Goal: Task Accomplishment & Management: Complete application form

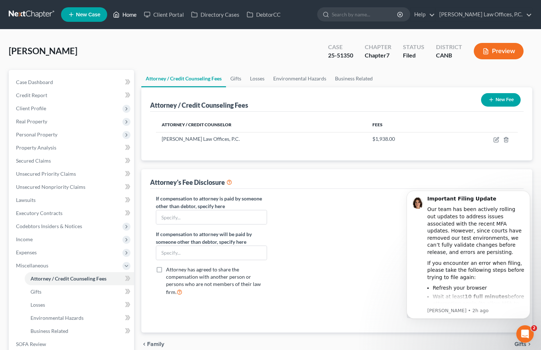
click at [126, 16] on link "Home" at bounding box center [124, 14] width 31 height 13
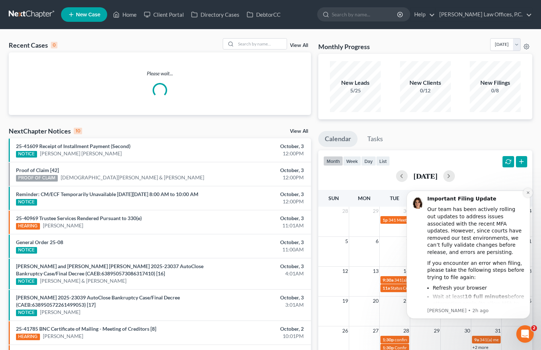
click at [528, 192] on icon "Dismiss notification" at bounding box center [528, 192] width 3 height 3
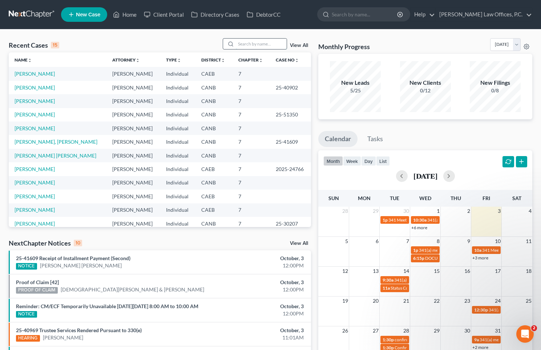
click at [249, 43] on input "search" at bounding box center [261, 44] width 51 height 11
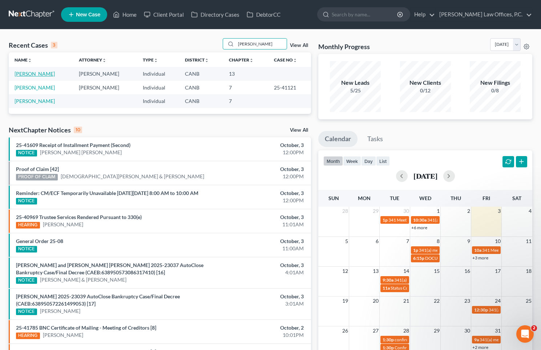
type input "[PERSON_NAME]"
click at [38, 74] on link "[PERSON_NAME]" at bounding box center [35, 74] width 40 height 6
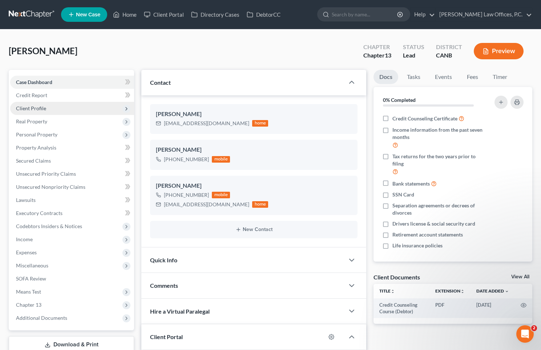
click at [58, 103] on span "Client Profile" at bounding box center [72, 108] width 124 height 13
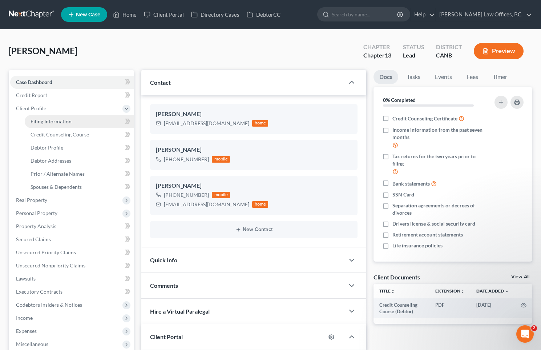
click at [83, 119] on link "Filing Information" at bounding box center [79, 121] width 109 height 13
select select "1"
select select "0"
select select "3"
select select "4"
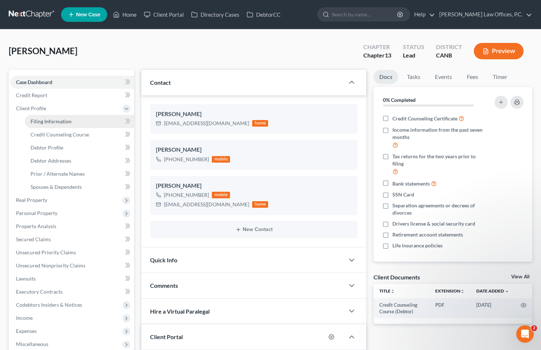
select select "0"
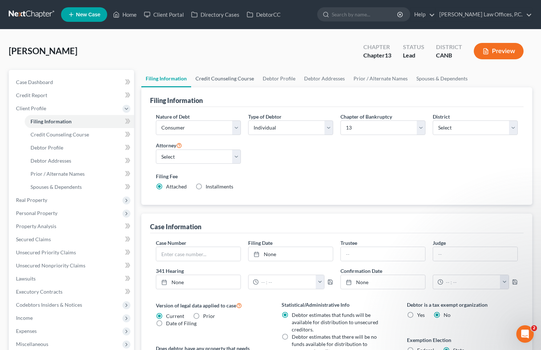
click at [241, 75] on link "Credit Counseling Course" at bounding box center [224, 78] width 67 height 17
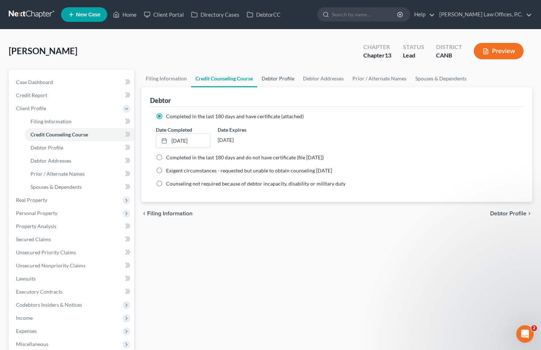
click at [282, 79] on link "Debtor Profile" at bounding box center [277, 78] width 41 height 17
select select "0"
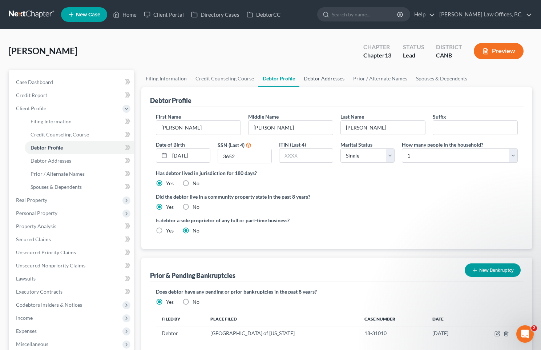
click at [316, 71] on link "Debtor Addresses" at bounding box center [324, 78] width 49 height 17
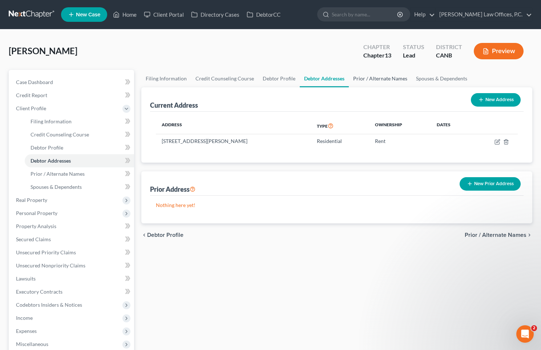
click at [369, 76] on link "Prior / Alternate Names" at bounding box center [380, 78] width 63 height 17
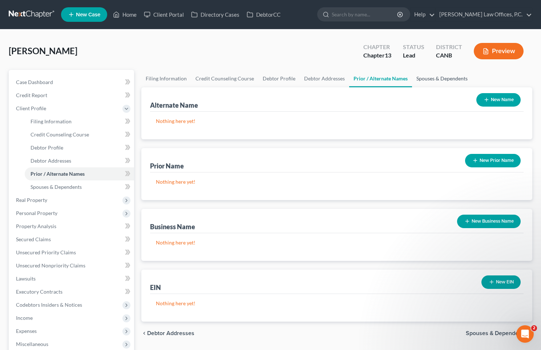
click at [427, 81] on link "Spouses & Dependents" at bounding box center [442, 78] width 60 height 17
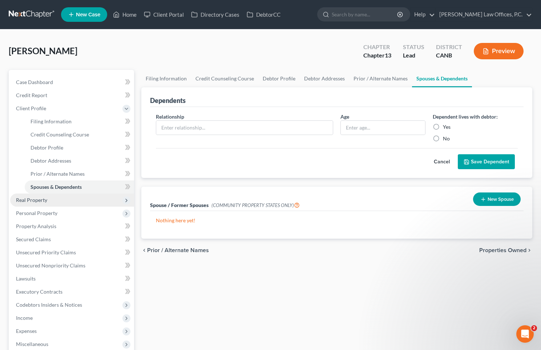
click at [71, 203] on span "Real Property" at bounding box center [72, 199] width 124 height 13
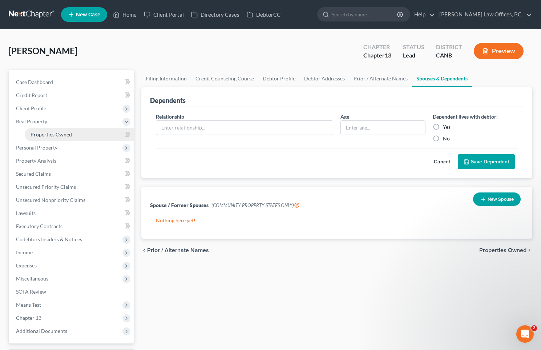
click at [81, 131] on link "Properties Owned" at bounding box center [79, 134] width 109 height 13
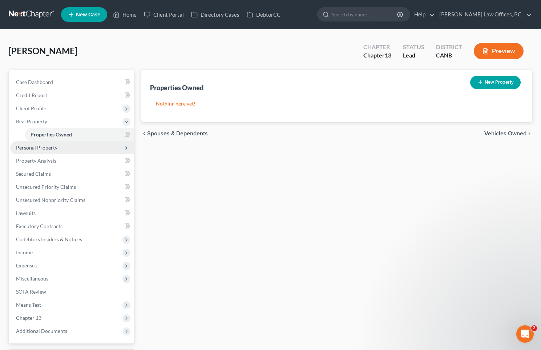
click at [72, 145] on span "Personal Property" at bounding box center [72, 147] width 124 height 13
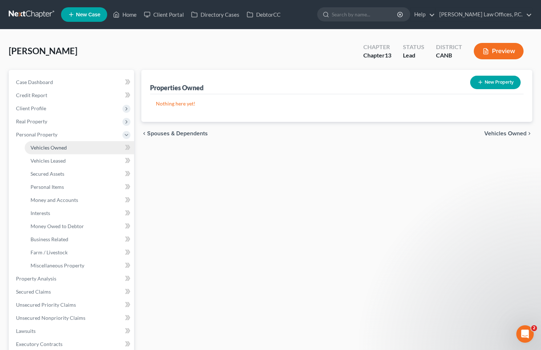
click at [70, 152] on link "Vehicles Owned" at bounding box center [79, 147] width 109 height 13
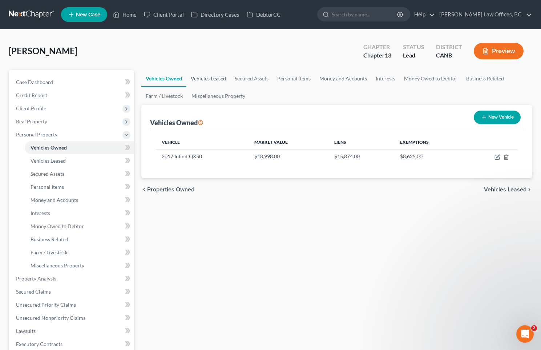
click at [217, 77] on link "Vehicles Leased" at bounding box center [209, 78] width 44 height 17
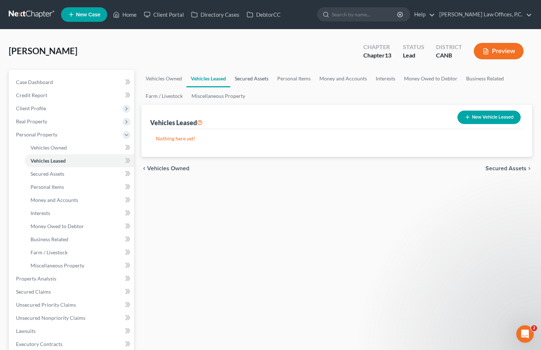
click at [241, 76] on link "Secured Assets" at bounding box center [252, 78] width 43 height 17
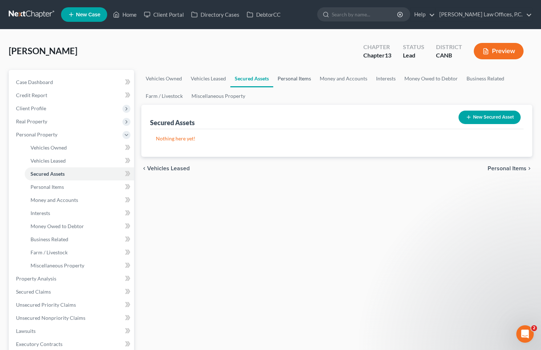
click at [290, 75] on link "Personal Items" at bounding box center [294, 78] width 42 height 17
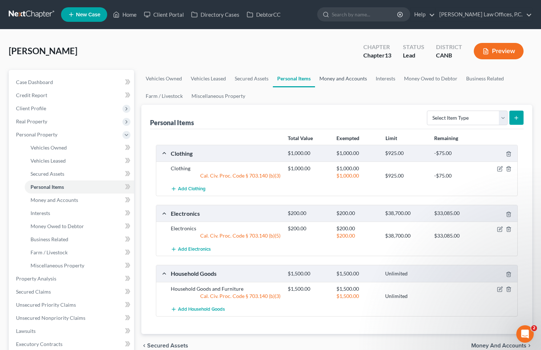
click at [344, 77] on link "Money and Accounts" at bounding box center [343, 78] width 56 height 17
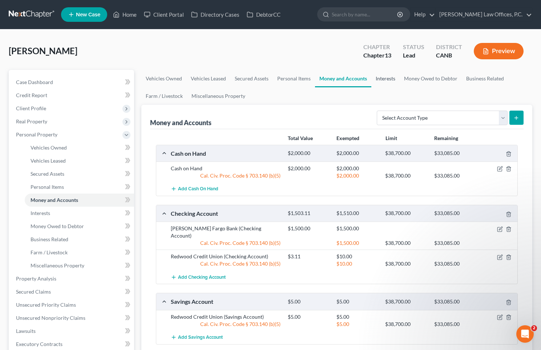
click at [396, 71] on link "Interests" at bounding box center [386, 78] width 28 height 17
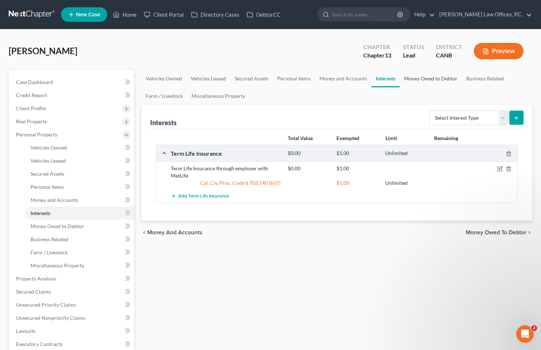
click at [424, 76] on link "Money Owed to Debtor" at bounding box center [431, 78] width 62 height 17
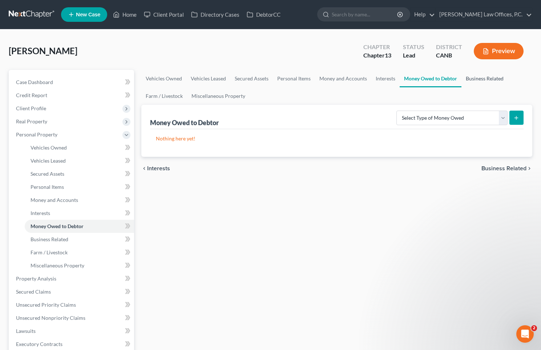
click at [466, 74] on link "Business Related" at bounding box center [485, 78] width 47 height 17
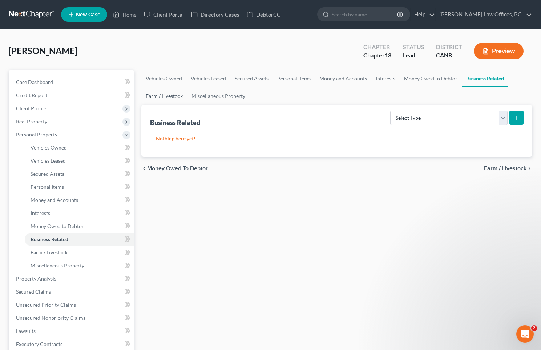
click at [173, 88] on link "Farm / Livestock" at bounding box center [164, 95] width 46 height 17
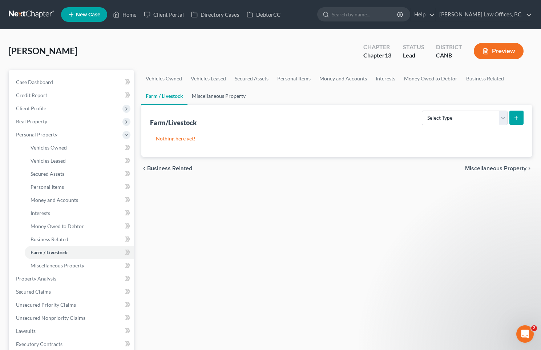
click at [206, 94] on link "Miscellaneous Property" at bounding box center [219, 95] width 63 height 17
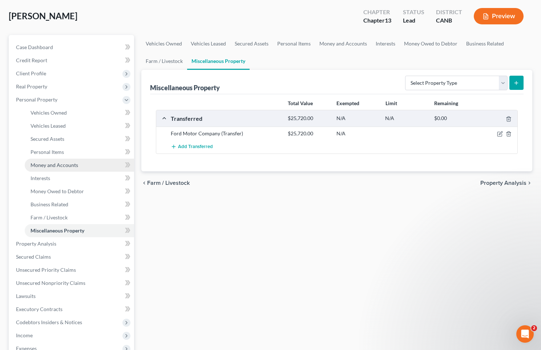
scroll to position [54, 0]
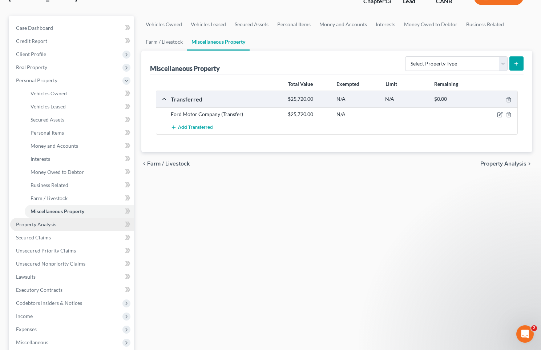
click at [83, 222] on link "Property Analysis" at bounding box center [72, 224] width 124 height 13
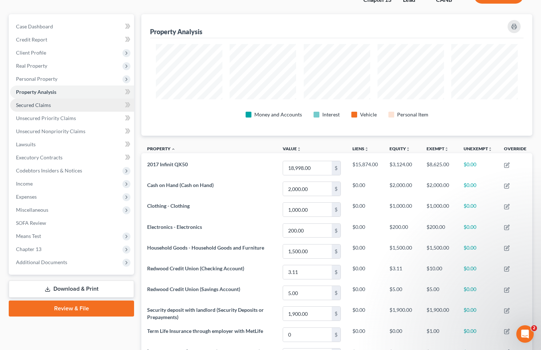
click at [72, 103] on link "Secured Claims" at bounding box center [72, 105] width 124 height 13
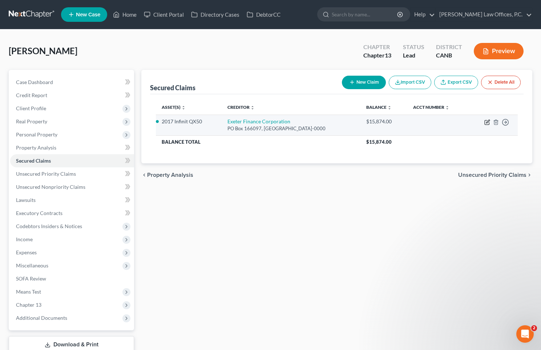
click at [485, 122] on icon "button" at bounding box center [488, 122] width 6 height 6
select select "45"
select select "2"
select select "0"
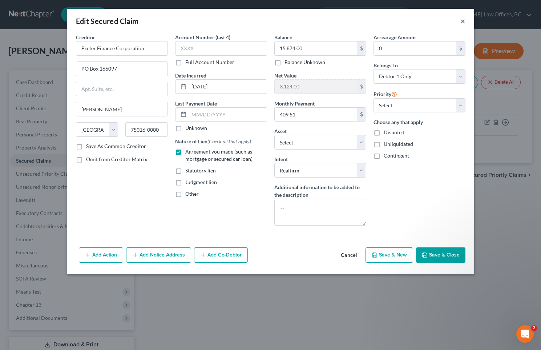
click at [465, 21] on button "×" at bounding box center [463, 21] width 5 height 9
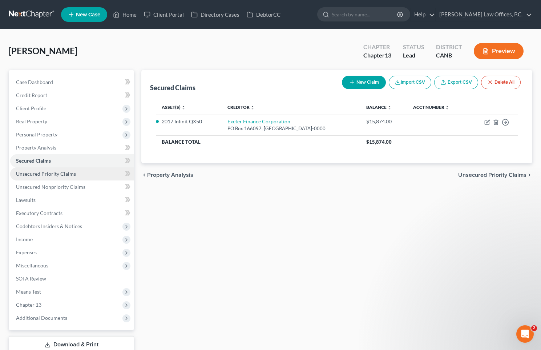
click at [79, 170] on link "Unsecured Priority Claims" at bounding box center [72, 173] width 124 height 13
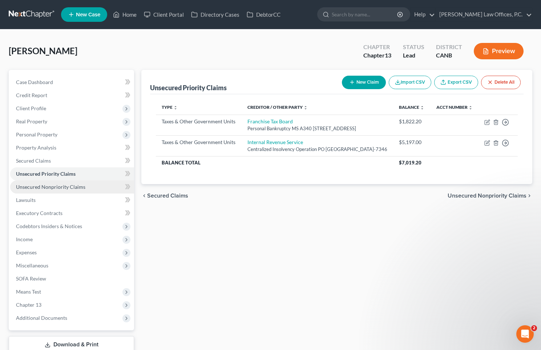
click at [83, 189] on span "Unsecured Nonpriority Claims" at bounding box center [50, 187] width 69 height 6
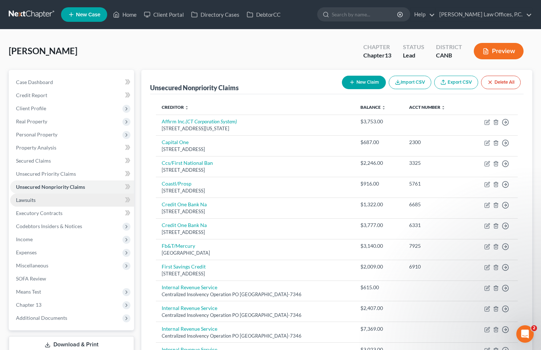
click at [75, 198] on link "Lawsuits" at bounding box center [72, 199] width 124 height 13
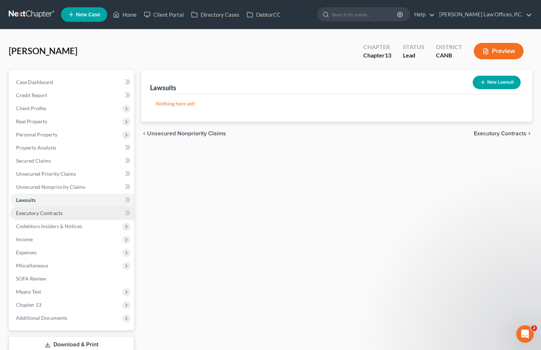
click at [72, 208] on link "Executory Contracts" at bounding box center [72, 213] width 124 height 13
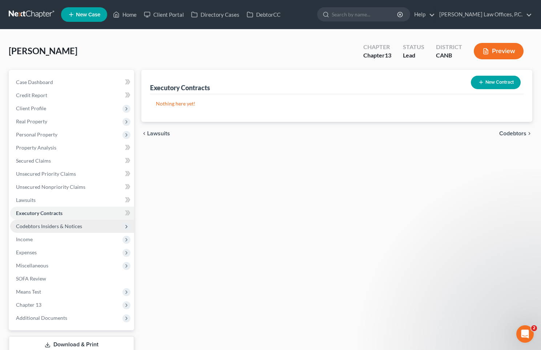
click at [75, 225] on span "Codebtors Insiders & Notices" at bounding box center [49, 226] width 66 height 6
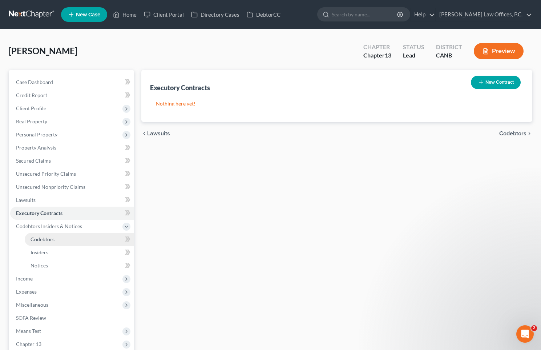
click at [66, 235] on link "Codebtors" at bounding box center [79, 239] width 109 height 13
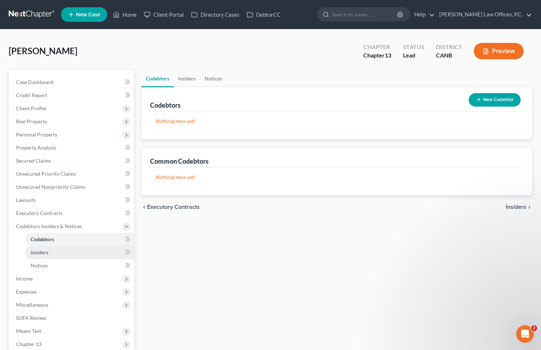
click at [61, 247] on link "Insiders" at bounding box center [79, 252] width 109 height 13
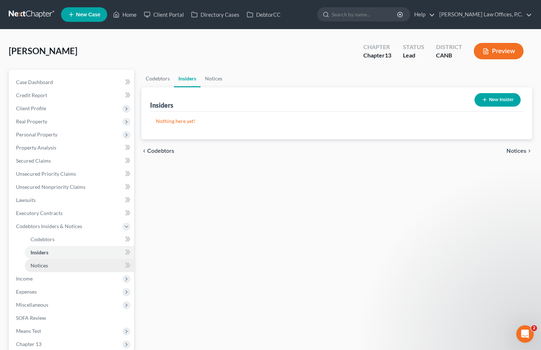
click at [59, 265] on link "Notices" at bounding box center [79, 265] width 109 height 13
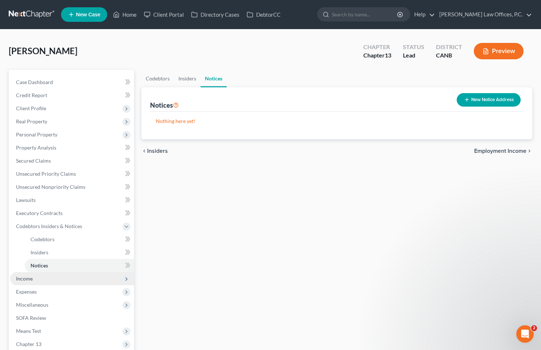
click at [55, 275] on span "Income" at bounding box center [72, 278] width 124 height 13
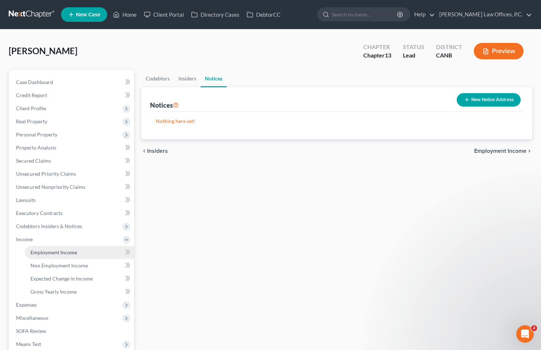
click at [77, 252] on link "Employment Income" at bounding box center [79, 252] width 109 height 13
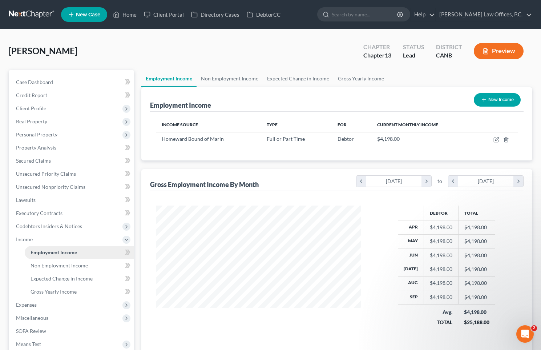
scroll to position [130, 220]
click at [495, 138] on icon "button" at bounding box center [497, 140] width 6 height 6
select select "0"
select select "4"
select select "2"
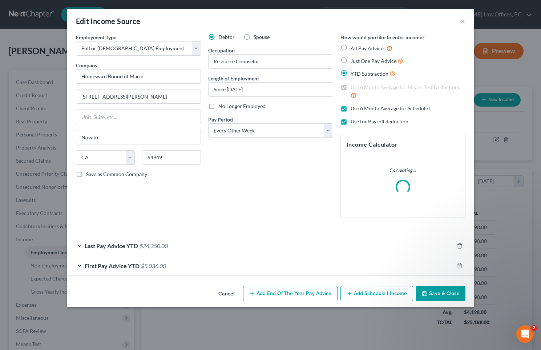
click at [207, 245] on div "Last Pay Advice YTD $24,350.00" at bounding box center [260, 245] width 387 height 19
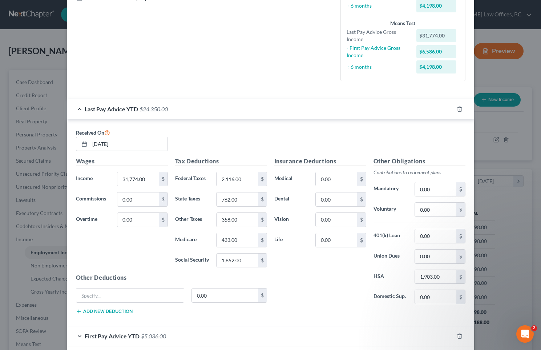
scroll to position [212, 0]
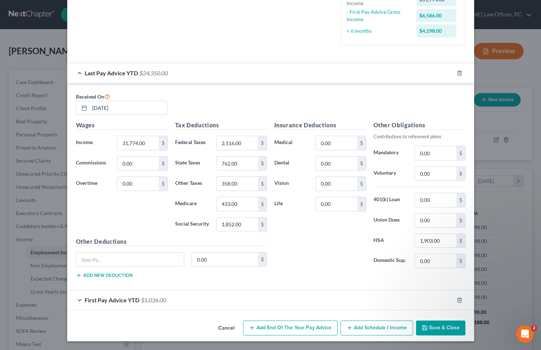
click at [168, 302] on div "First Pay Advice YTD $5,036.00" at bounding box center [260, 299] width 387 height 19
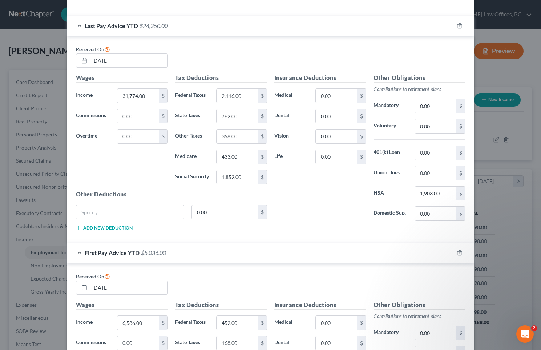
scroll to position [419, 0]
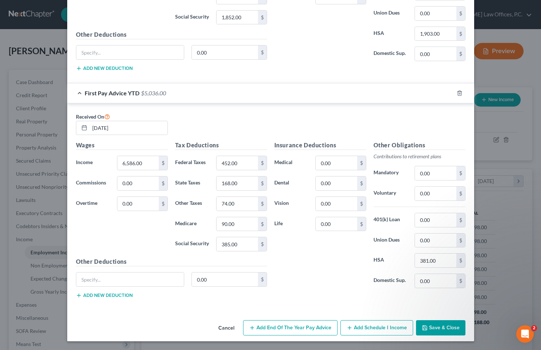
click at [436, 318] on div "Cancel Add End of the Year Pay Advice Add Schedule I Income Save & Close" at bounding box center [270, 329] width 407 height 24
click at [435, 326] on button "Save & Close" at bounding box center [440, 327] width 49 height 15
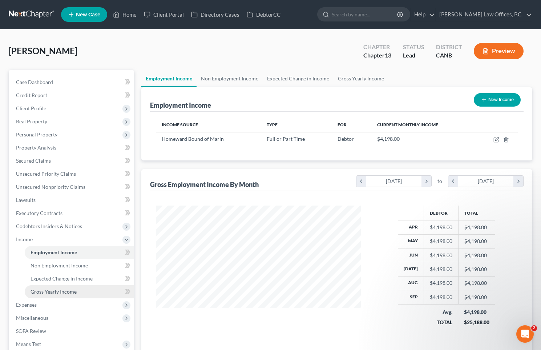
click at [73, 291] on span "Gross Yearly Income" at bounding box center [54, 291] width 46 height 6
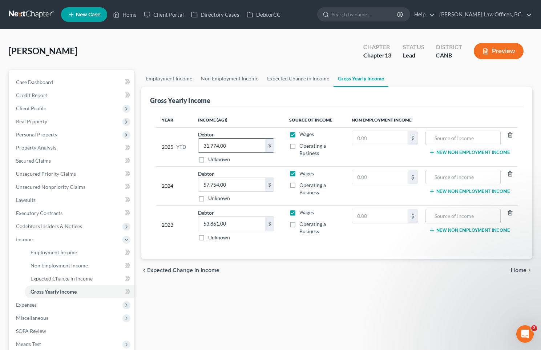
click at [225, 149] on input "31,774.00" at bounding box center [232, 146] width 67 height 14
type input "42,963"
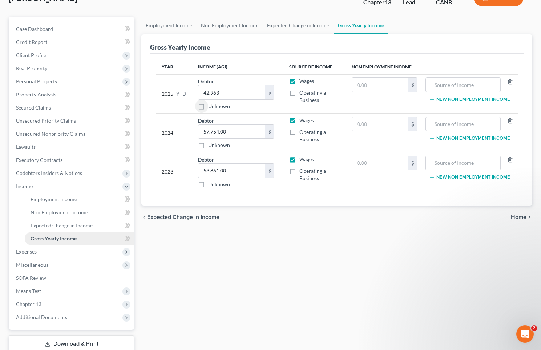
scroll to position [80, 0]
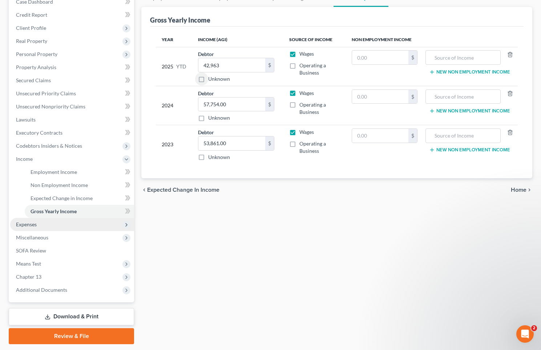
click at [86, 226] on span "Expenses" at bounding box center [72, 224] width 124 height 13
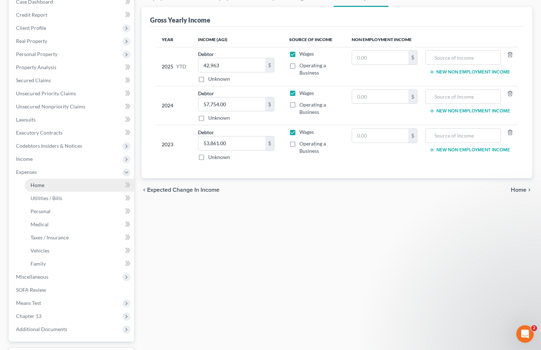
click at [93, 184] on link "Home" at bounding box center [79, 185] width 109 height 13
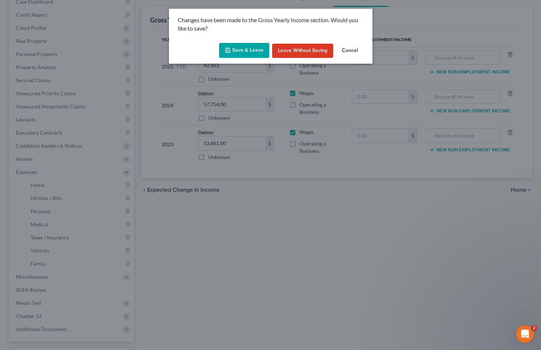
click at [236, 55] on button "Save & Leave" at bounding box center [244, 50] width 50 height 15
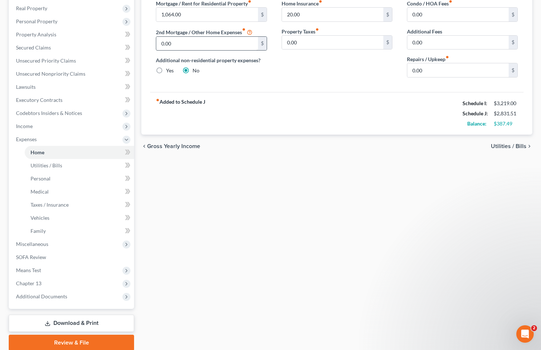
scroll to position [141, 0]
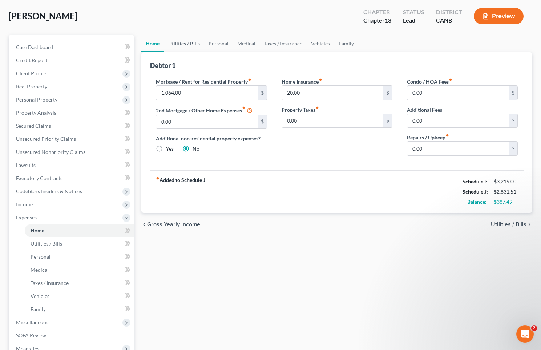
click at [199, 35] on link "Utilities / Bills" at bounding box center [184, 43] width 40 height 17
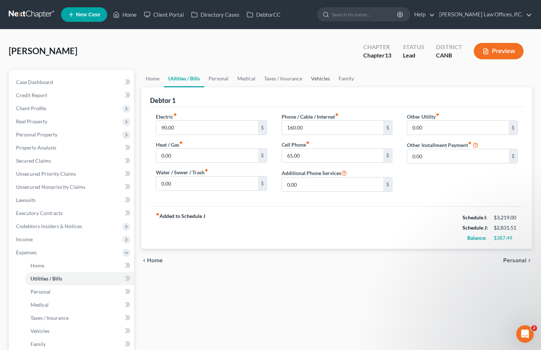
click at [329, 79] on link "Vehicles" at bounding box center [321, 78] width 28 height 17
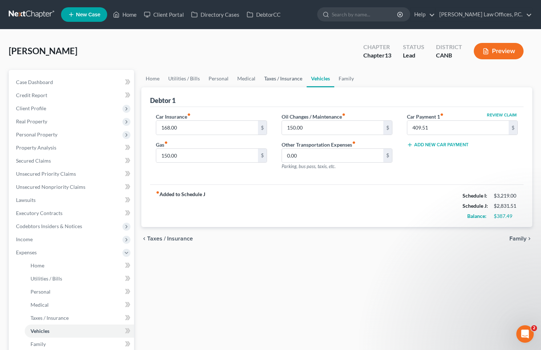
click at [292, 77] on link "Taxes / Insurance" at bounding box center [283, 78] width 47 height 17
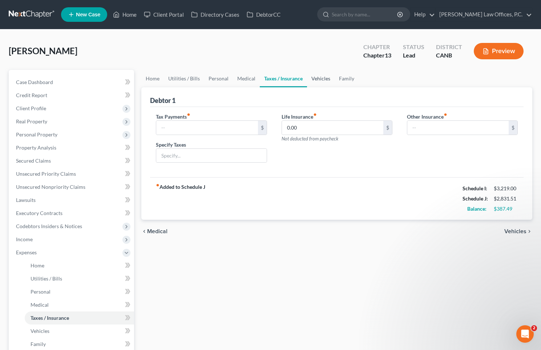
click at [320, 79] on link "Vehicles" at bounding box center [321, 78] width 28 height 17
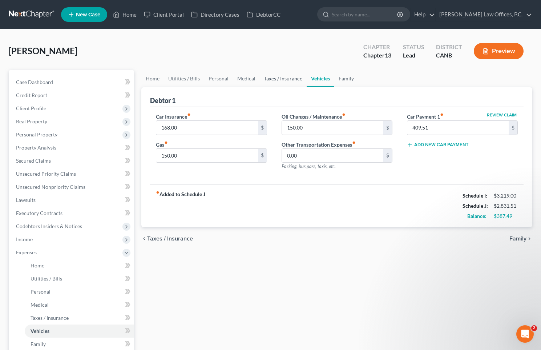
click at [284, 80] on link "Taxes / Insurance" at bounding box center [283, 78] width 47 height 17
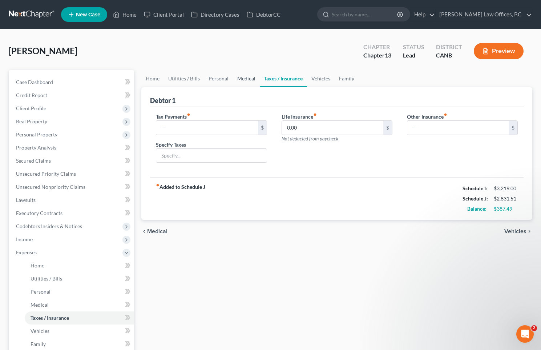
click at [241, 81] on link "Medical" at bounding box center [246, 78] width 27 height 17
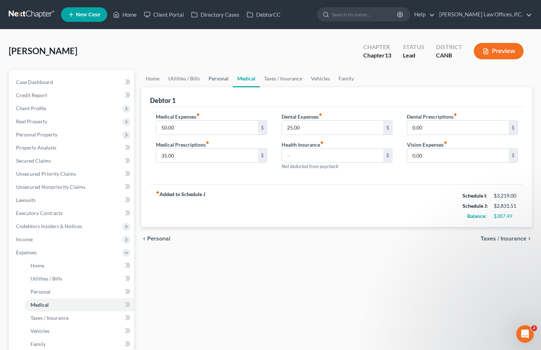
click at [221, 79] on link "Personal" at bounding box center [218, 78] width 29 height 17
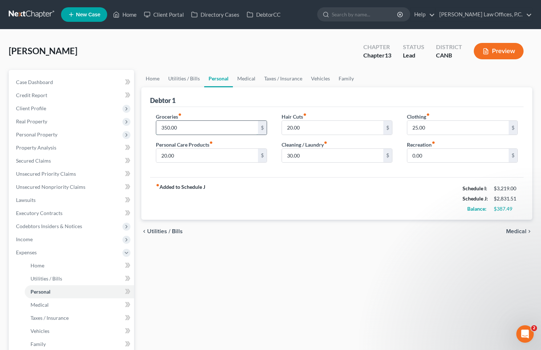
click at [200, 125] on input "350.00" at bounding box center [206, 128] width 101 height 14
type input "450"
click at [430, 149] on input "0.00" at bounding box center [458, 156] width 101 height 14
type input "50.00"
click at [448, 156] on input "50.00" at bounding box center [458, 156] width 101 height 14
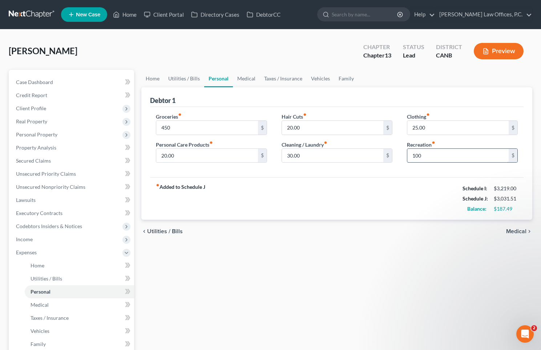
click at [448, 156] on input "100" at bounding box center [458, 156] width 101 height 14
type input "50"
click at [512, 231] on span "Medical" at bounding box center [517, 231] width 20 height 6
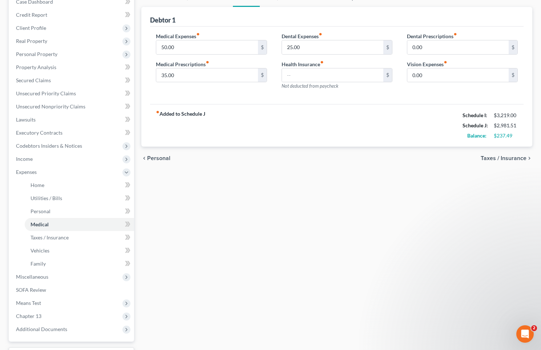
click at [501, 156] on span "Taxes / Insurance" at bounding box center [504, 158] width 46 height 6
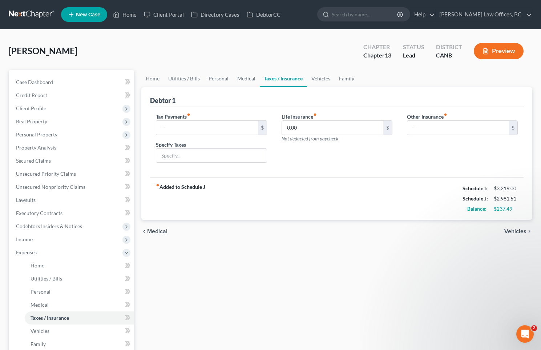
click at [520, 232] on span "Vehicles" at bounding box center [516, 231] width 22 height 6
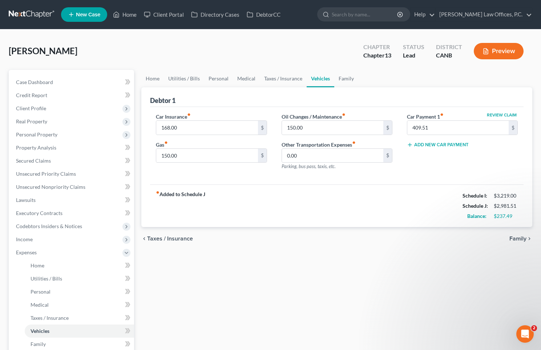
click at [518, 234] on div "chevron_left Taxes / Insurance Family chevron_right" at bounding box center [336, 238] width 391 height 23
click at [517, 236] on span "Family" at bounding box center [518, 239] width 17 height 6
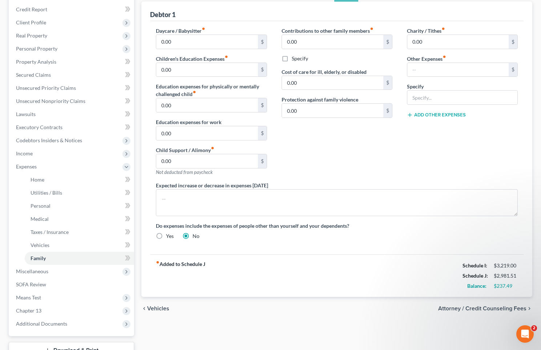
scroll to position [141, 0]
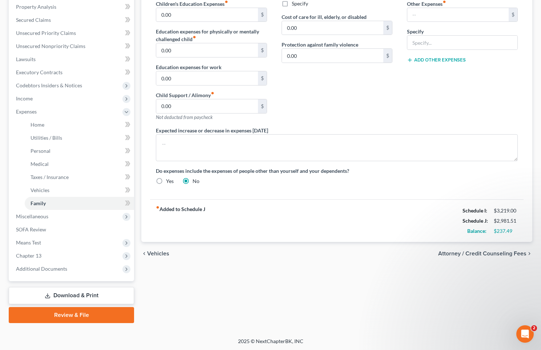
click at [496, 245] on div "chevron_left Vehicles Attorney / Credit Counseling Fees chevron_right" at bounding box center [336, 253] width 391 height 23
click at [495, 251] on span "Attorney / Credit Counseling Fees" at bounding box center [483, 254] width 88 height 6
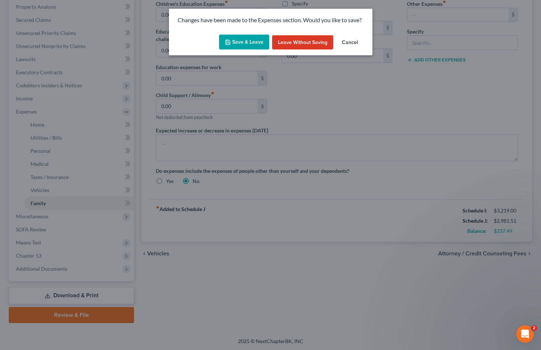
click at [254, 38] on button "Save & Leave" at bounding box center [244, 42] width 50 height 15
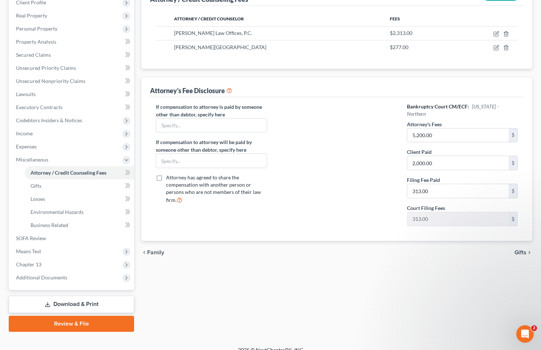
scroll to position [115, 0]
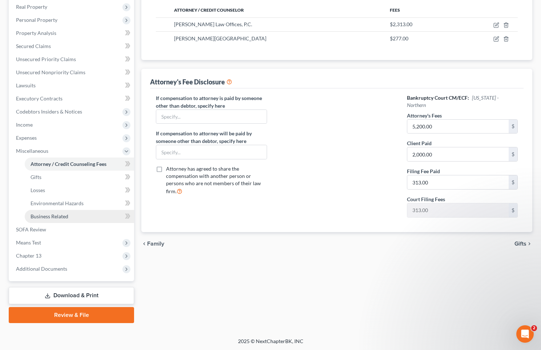
click at [71, 216] on link "Business Related" at bounding box center [79, 216] width 109 height 13
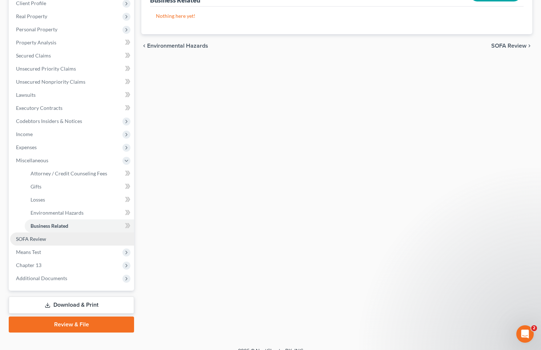
click at [46, 235] on link "SOFA Review" at bounding box center [72, 238] width 124 height 13
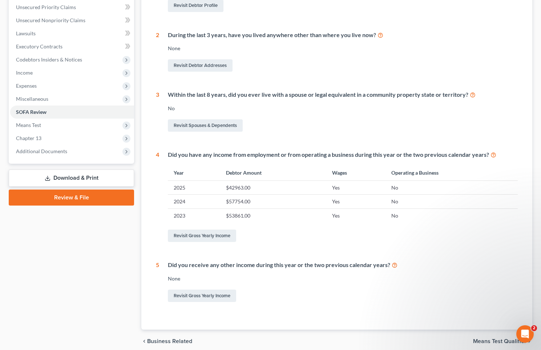
scroll to position [197, 0]
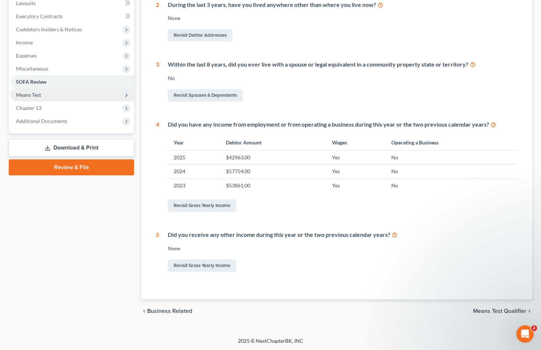
click at [49, 95] on span "Means Test" at bounding box center [72, 94] width 124 height 13
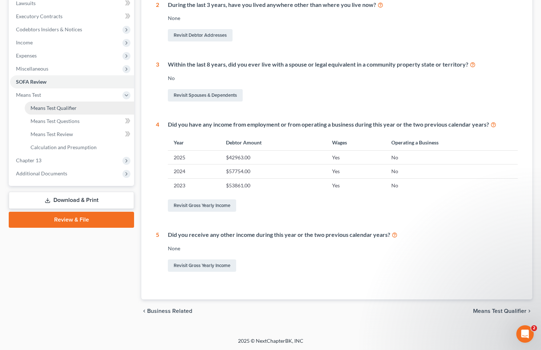
click at [53, 104] on link "Means Test Qualifier" at bounding box center [79, 107] width 109 height 13
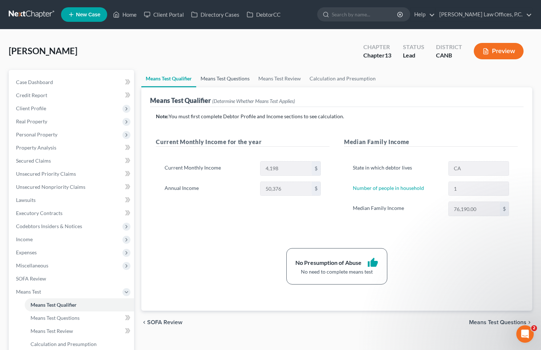
click at [230, 79] on link "Means Test Questions" at bounding box center [225, 78] width 58 height 17
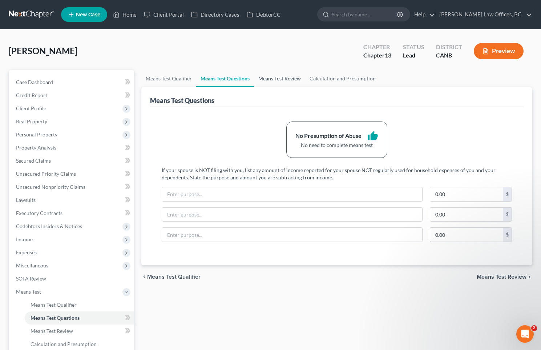
click at [275, 75] on link "Means Test Review" at bounding box center [279, 78] width 51 height 17
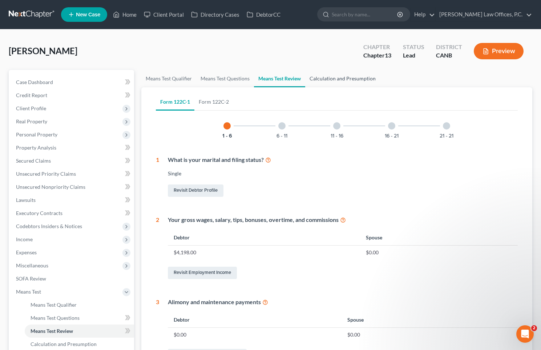
click at [340, 76] on link "Calculation and Presumption" at bounding box center [342, 78] width 75 height 17
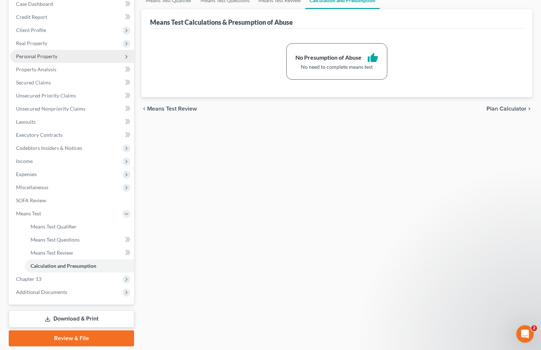
scroll to position [101, 0]
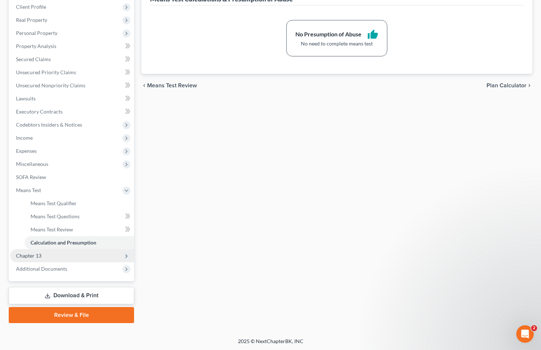
click at [66, 252] on span "Chapter 13" at bounding box center [72, 255] width 124 height 13
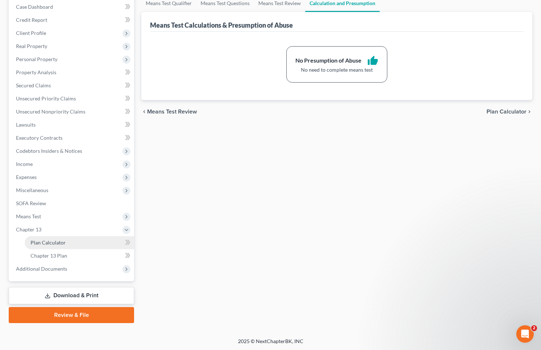
click at [82, 244] on link "Plan Calculator" at bounding box center [79, 242] width 109 height 13
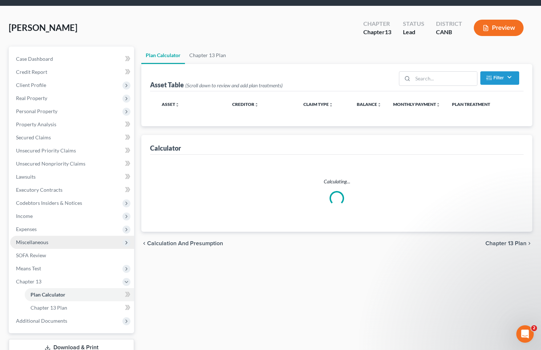
scroll to position [29, 0]
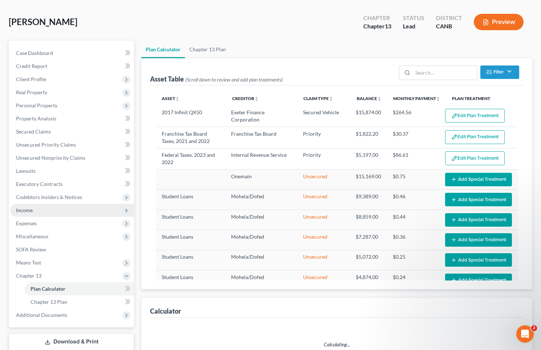
select select "59"
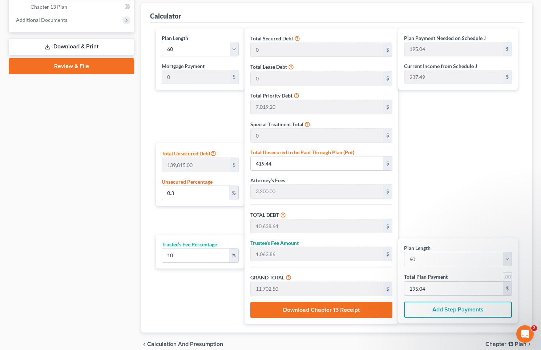
scroll to position [323, 0]
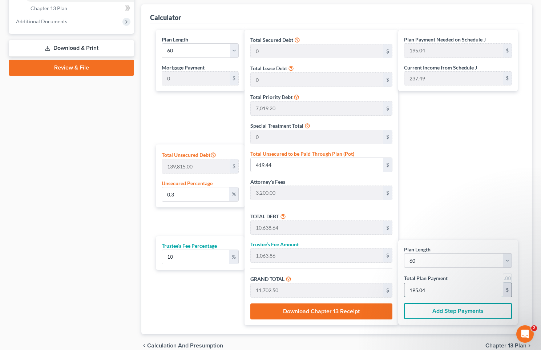
click at [443, 290] on input "195.04" at bounding box center [454, 290] width 99 height 14
type input "0.30"
type input "417.16"
type input "10,636.36"
type input "1,063.63"
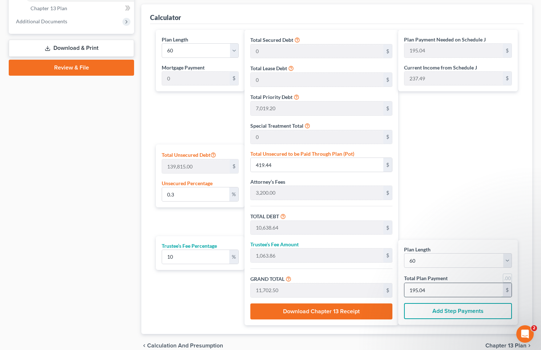
type input "11,700.00"
type input "195.00"
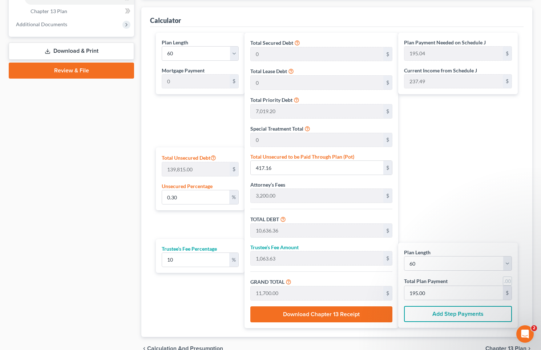
scroll to position [357, 0]
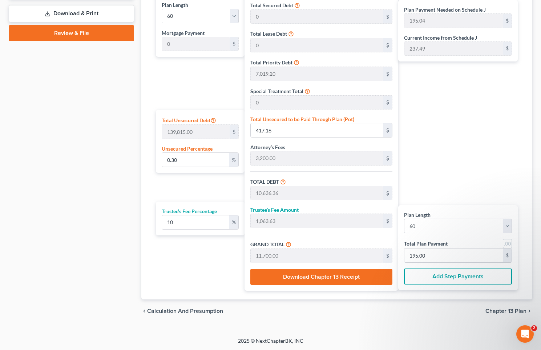
click at [493, 310] on span "Chapter 13 Plan" at bounding box center [506, 311] width 41 height 6
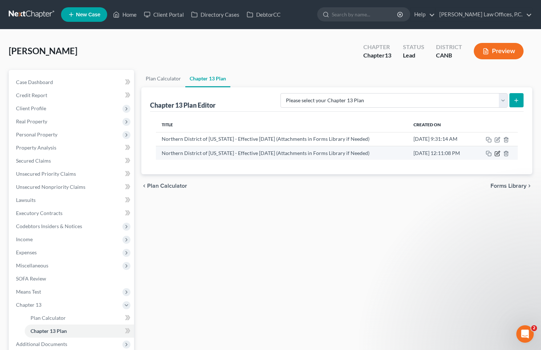
click at [496, 154] on icon "button" at bounding box center [498, 154] width 6 height 6
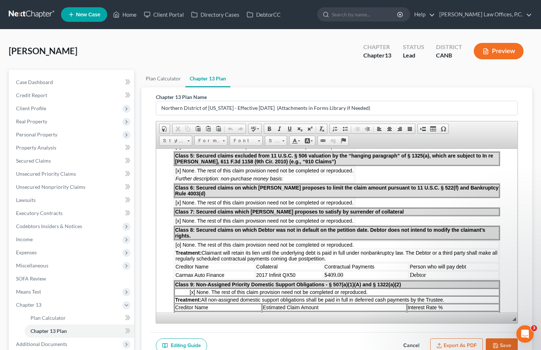
scroll to position [586, 0]
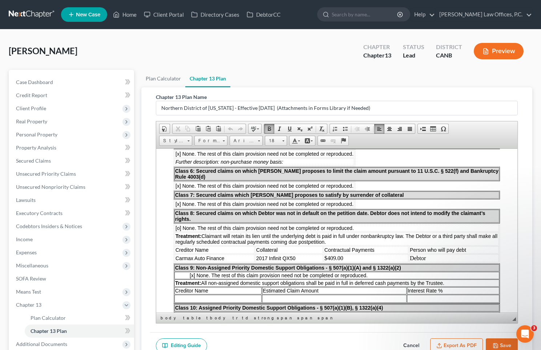
click at [198, 255] on span "Carmax Auto Finance" at bounding box center [200, 258] width 49 height 6
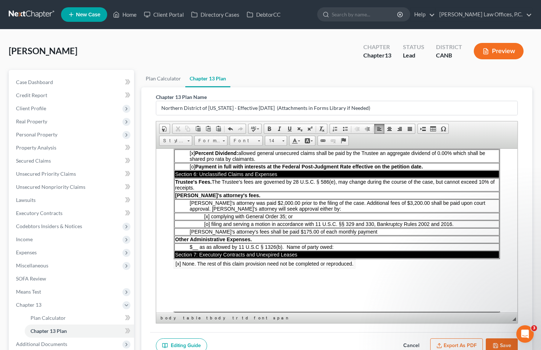
scroll to position [928, 0]
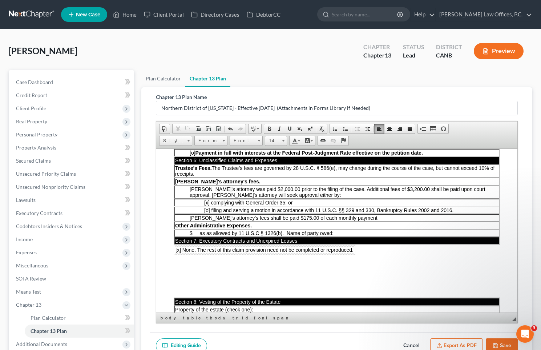
click at [283, 215] on span "[PERSON_NAME]'s attorney's fees shall be paid $175.00 of each monthly payment" at bounding box center [284, 218] width 188 height 6
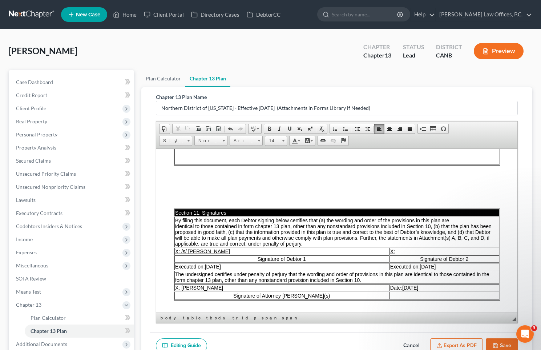
scroll to position [1390, 0]
click at [210, 264] on u "[DATE]" at bounding box center [213, 267] width 16 height 6
click at [403, 285] on u "[DATE]" at bounding box center [411, 288] width 16 height 6
drag, startPoint x: 407, startPoint y: 262, endPoint x: 383, endPoint y: 263, distance: 24.4
click at [390, 263] on td "Executed on: [DATE]" at bounding box center [445, 266] width 110 height 7
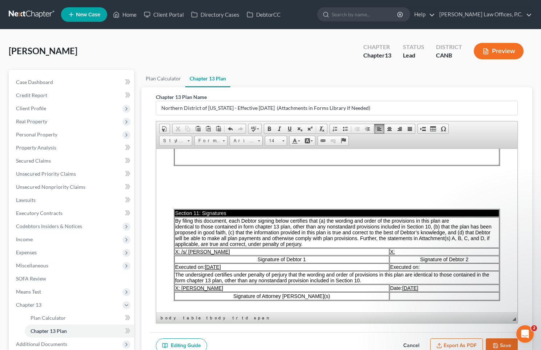
click at [498, 343] on icon "button" at bounding box center [496, 346] width 6 height 6
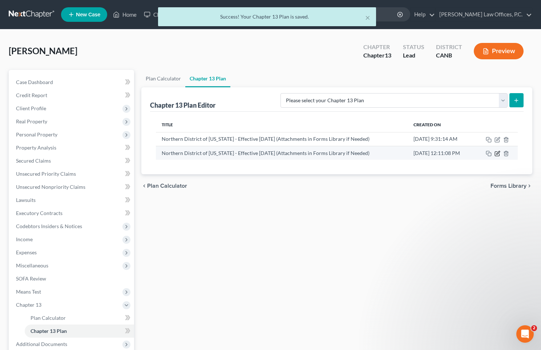
click at [497, 154] on icon "button" at bounding box center [498, 154] width 6 height 6
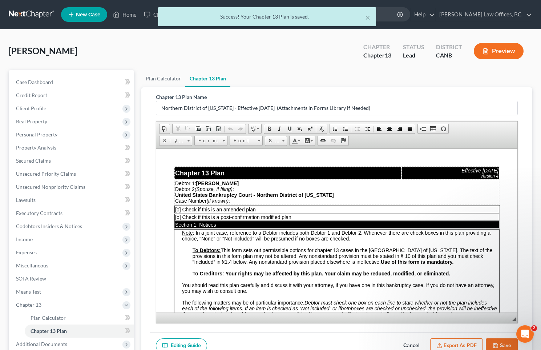
scroll to position [75, 0]
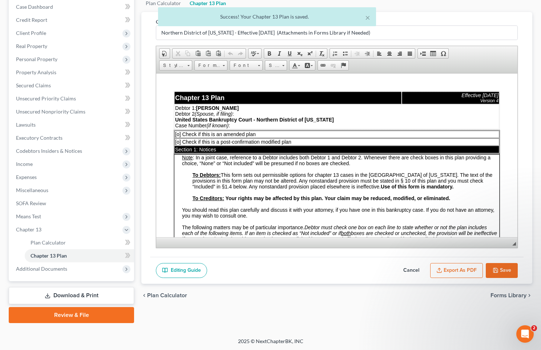
click at [451, 277] on div "Editing Guide Cancel Export as PDF Save" at bounding box center [337, 270] width 374 height 27
click at [455, 272] on button "Export as PDF" at bounding box center [457, 270] width 53 height 15
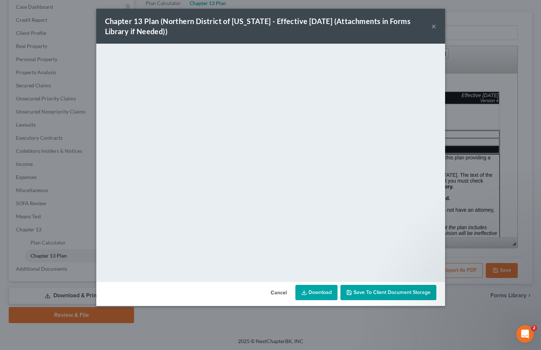
click at [316, 293] on link "Download" at bounding box center [317, 292] width 42 height 15
click at [435, 26] on button "×" at bounding box center [434, 26] width 5 height 9
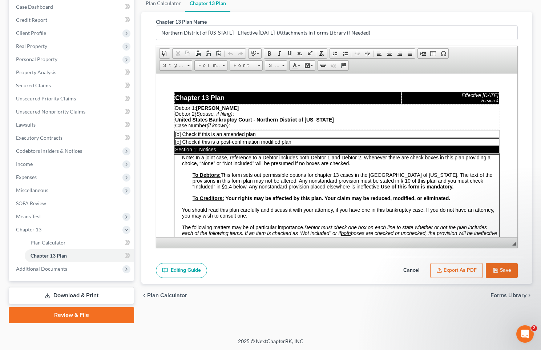
click at [97, 288] on link "Download & Print" at bounding box center [71, 295] width 125 height 17
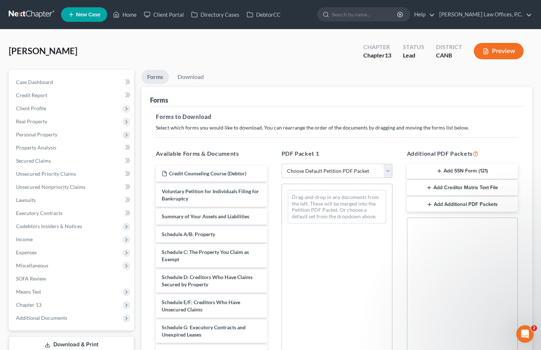
click at [365, 170] on select "Choose Default Petition PDF Packet Complete Bankruptcy Petition (all forms and …" at bounding box center [337, 171] width 111 height 15
select select "0"
click at [282, 164] on select "Choose Default Petition PDF Packet Complete Bankruptcy Petition (all forms and …" at bounding box center [337, 171] width 111 height 15
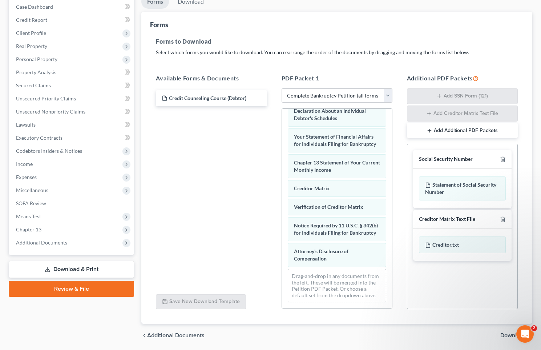
scroll to position [100, 0]
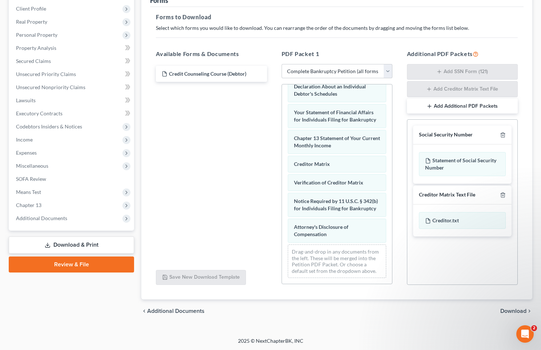
click at [509, 312] on span "Download" at bounding box center [514, 311] width 26 height 6
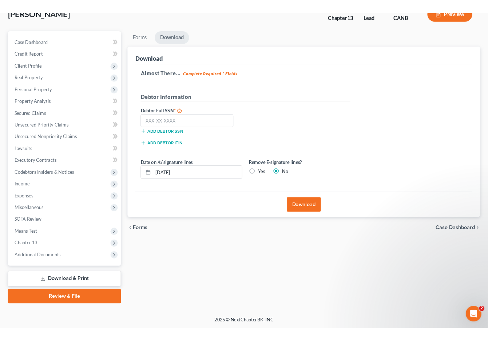
scroll to position [49, 0]
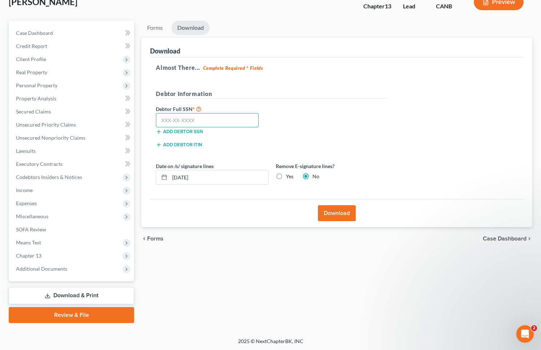
click at [193, 116] on input "text" at bounding box center [207, 120] width 103 height 15
paste input "551-23-3652"
type input "551-23-3652"
click at [240, 180] on input "[DATE]" at bounding box center [219, 177] width 99 height 14
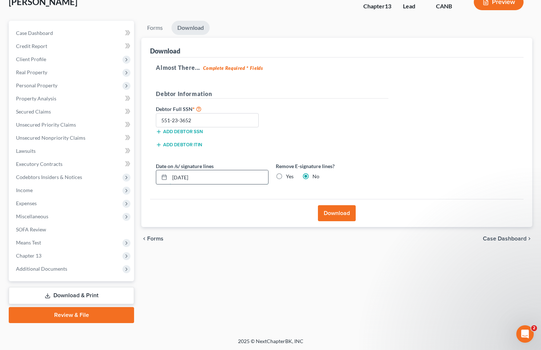
click at [240, 180] on input "[DATE]" at bounding box center [219, 177] width 99 height 14
click at [286, 173] on label "Yes" at bounding box center [290, 176] width 8 height 7
click at [289, 173] on input "Yes" at bounding box center [291, 175] width 5 height 5
radio input "true"
radio input "false"
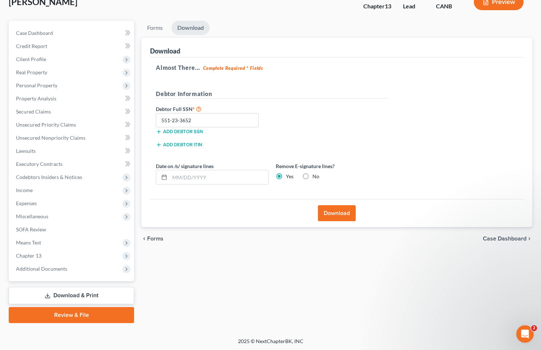
click at [342, 208] on button "Download" at bounding box center [337, 213] width 38 height 16
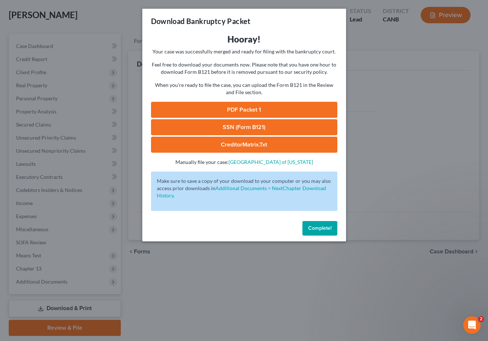
click at [265, 107] on link "PDF Packet 1" at bounding box center [244, 110] width 186 height 16
click at [244, 123] on link "SSN (Form B121)" at bounding box center [244, 127] width 186 height 16
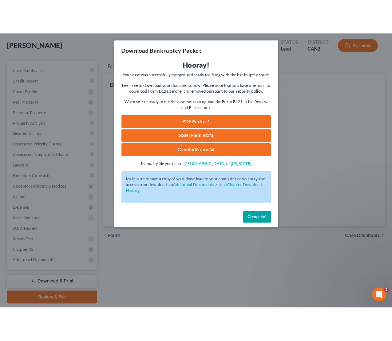
scroll to position [62, 0]
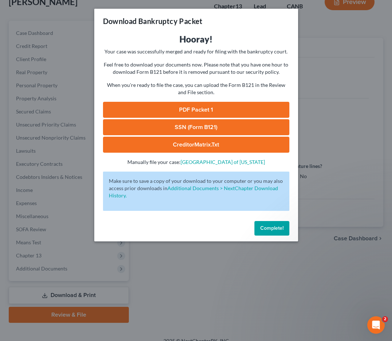
click at [279, 226] on span "Complete!" at bounding box center [271, 228] width 23 height 6
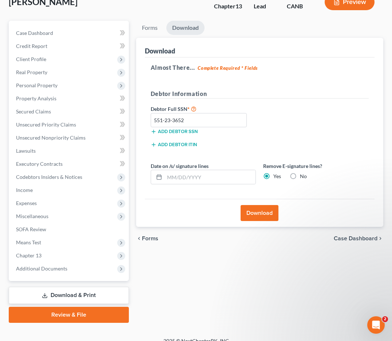
scroll to position [0, 0]
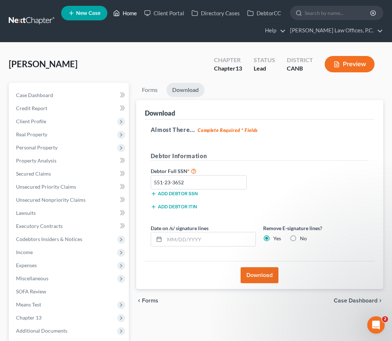
click at [122, 16] on link "Home" at bounding box center [124, 13] width 31 height 13
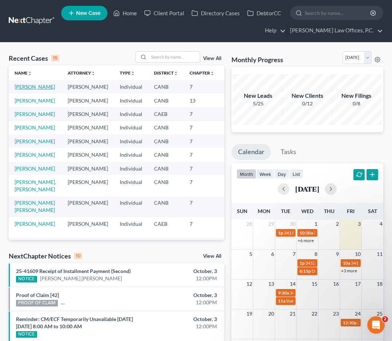
click at [23, 88] on link "[PERSON_NAME]" at bounding box center [35, 87] width 40 height 6
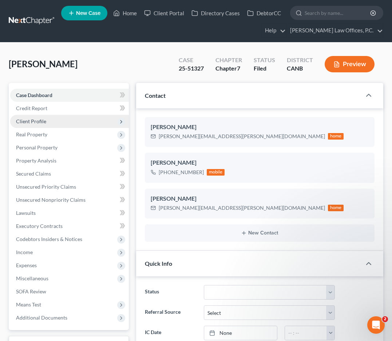
click at [44, 120] on span "Client Profile" at bounding box center [31, 121] width 30 height 6
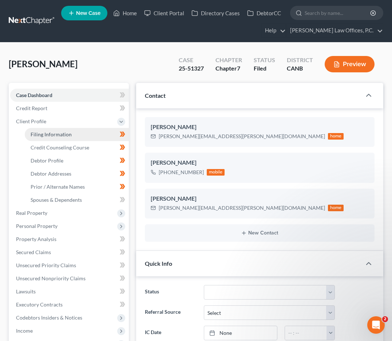
click at [71, 136] on link "Filing Information" at bounding box center [77, 134] width 104 height 13
select select "1"
select select "0"
select select "9"
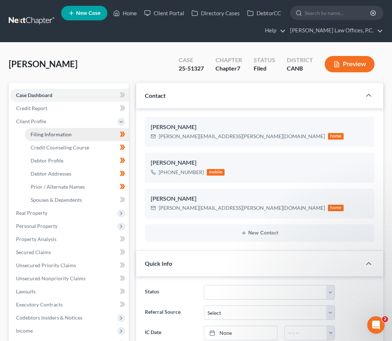
select select "0"
select select "4"
select select "0"
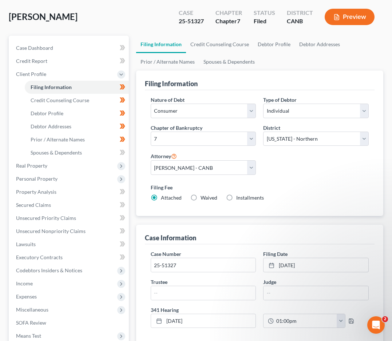
scroll to position [48, 0]
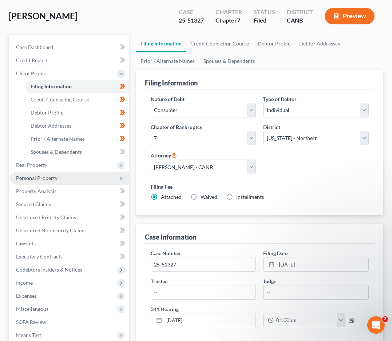
click at [78, 176] on span "Personal Property" at bounding box center [69, 178] width 119 height 13
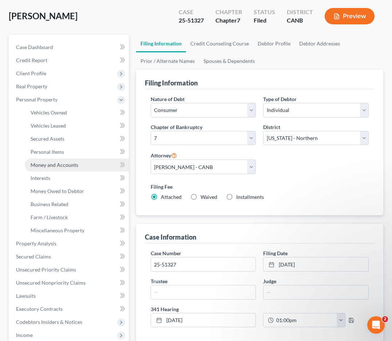
click at [73, 165] on span "Money and Accounts" at bounding box center [55, 165] width 48 height 6
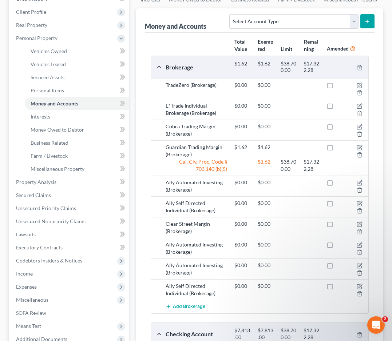
scroll to position [195, 0]
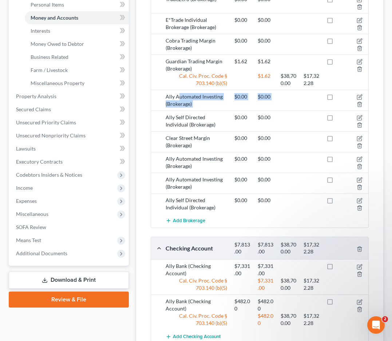
drag, startPoint x: 180, startPoint y: 96, endPoint x: 203, endPoint y: 113, distance: 29.1
click at [203, 113] on div "TradeZero (Brokerage) $0.00 $0.00 E*Trade Individual Brokerage (Brokerage) $0.0…" at bounding box center [259, 109] width 217 height 235
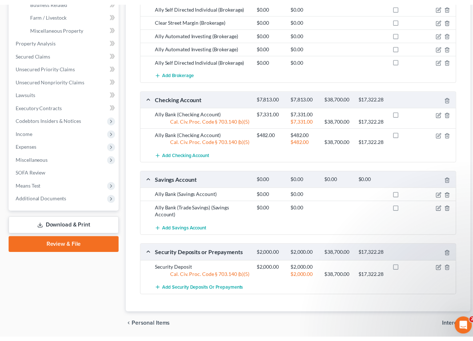
scroll to position [272, 0]
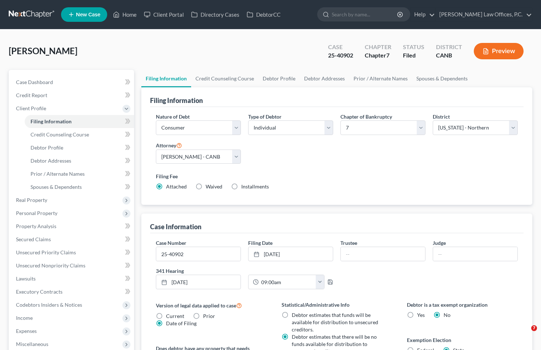
select select "1"
select select "0"
select select "9"
select select "0"
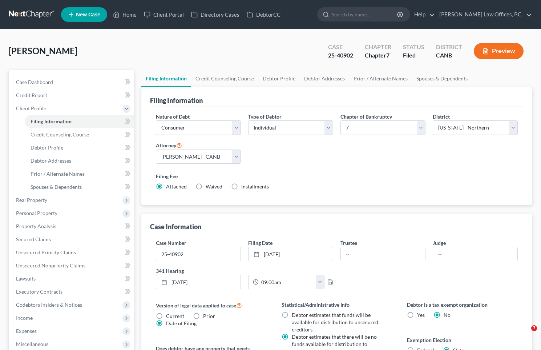
select select "4"
select select "0"
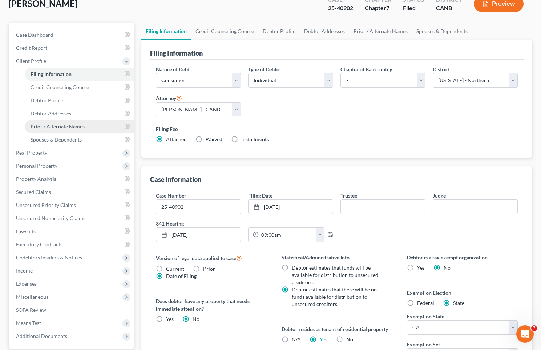
scroll to position [71, 0]
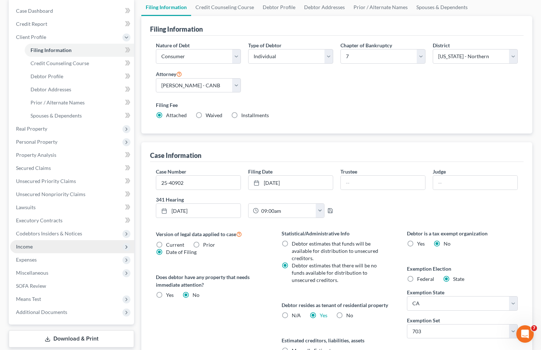
click at [55, 244] on span "Income" at bounding box center [72, 246] width 124 height 13
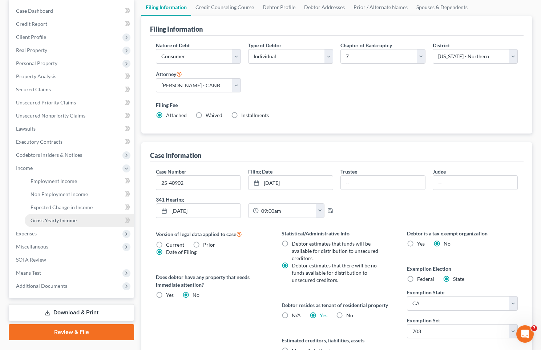
click at [88, 214] on link "Gross Yearly Income" at bounding box center [79, 220] width 109 height 13
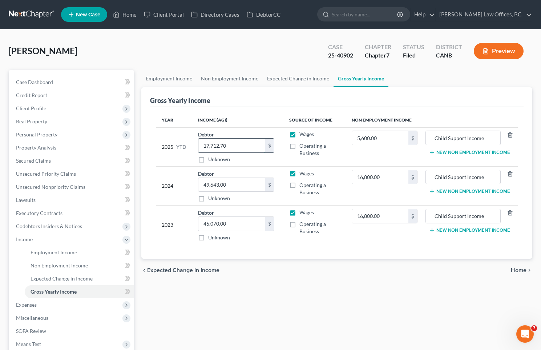
click at [228, 139] on input "17,712.70" at bounding box center [232, 146] width 67 height 14
type input "42,963"
click at [254, 145] on input "42,963" at bounding box center [232, 146] width 67 height 14
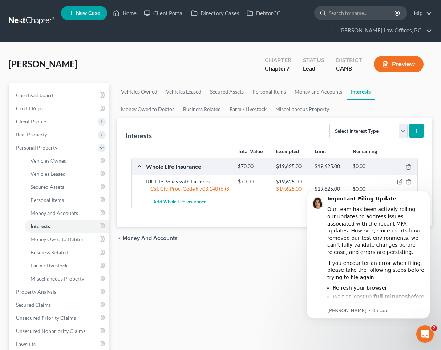
click at [366, 14] on input "search" at bounding box center [362, 12] width 67 height 13
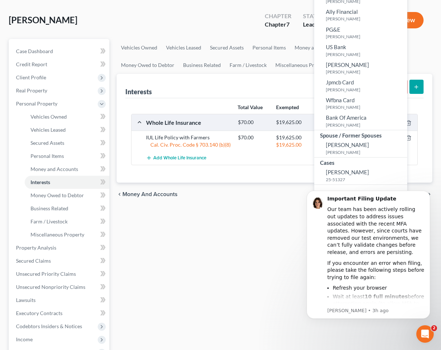
scroll to position [76, 0]
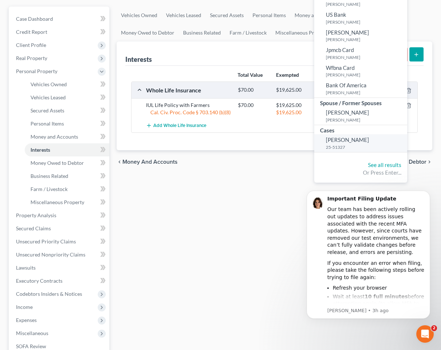
type input "belley"
click at [351, 144] on small "25-51327" at bounding box center [366, 147] width 80 height 6
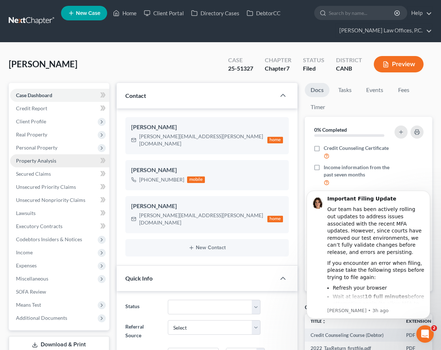
click at [69, 165] on link "Property Analysis" at bounding box center [59, 160] width 99 height 13
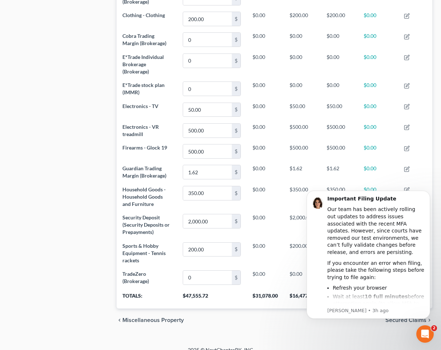
scroll to position [656, 0]
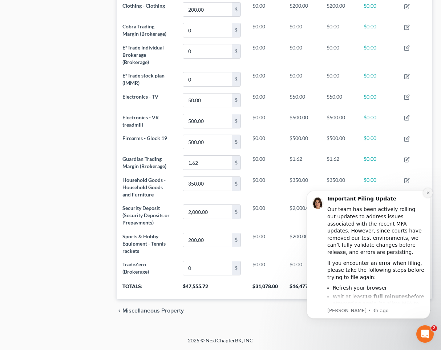
click at [429, 192] on icon "Dismiss notification" at bounding box center [428, 192] width 3 height 3
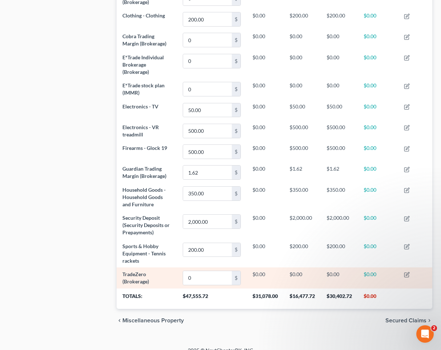
scroll to position [638, 0]
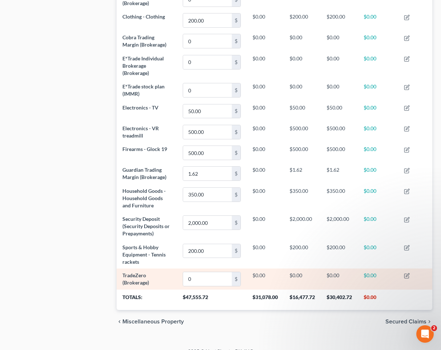
click at [404, 282] on td at bounding box center [416, 278] width 34 height 21
click at [407, 279] on icon "button" at bounding box center [407, 276] width 6 height 6
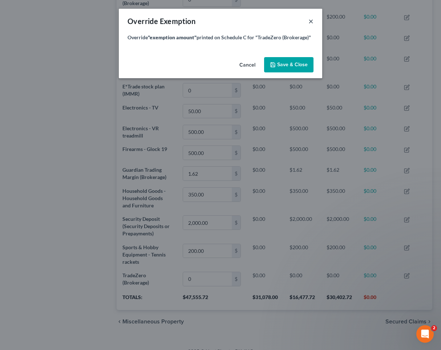
click at [312, 20] on button "×" at bounding box center [311, 21] width 5 height 9
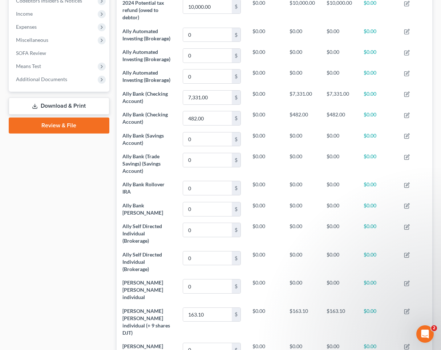
scroll to position [0, 0]
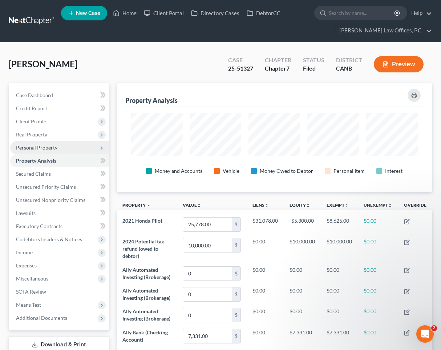
click at [65, 144] on span "Personal Property" at bounding box center [59, 147] width 99 height 13
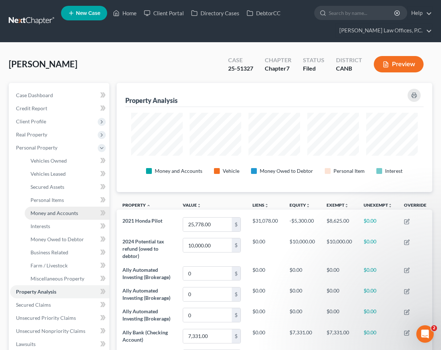
click at [71, 213] on span "Money and Accounts" at bounding box center [55, 213] width 48 height 6
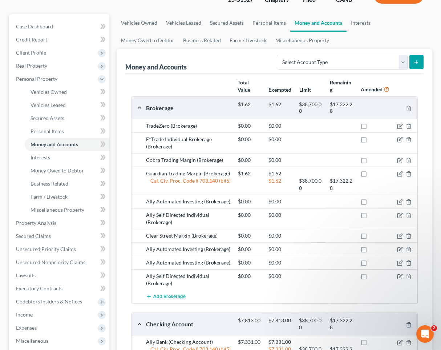
scroll to position [83, 0]
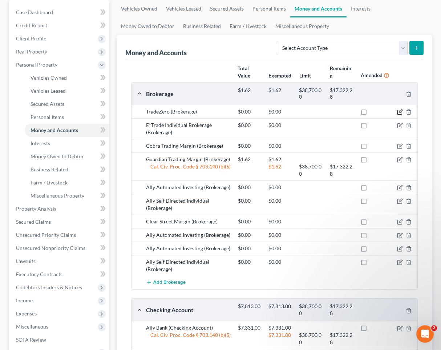
click at [402, 110] on icon "button" at bounding box center [400, 112] width 6 height 6
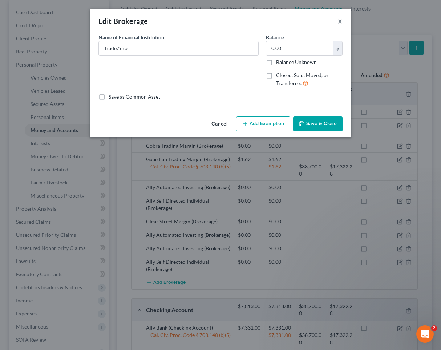
click at [341, 24] on button "×" at bounding box center [340, 21] width 5 height 9
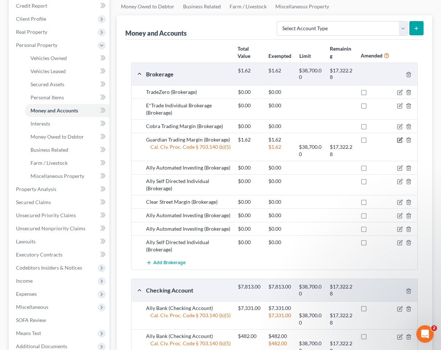
scroll to position [58, 0]
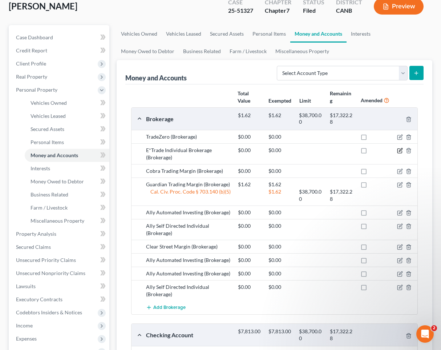
click at [400, 151] on icon "button" at bounding box center [400, 151] width 6 height 6
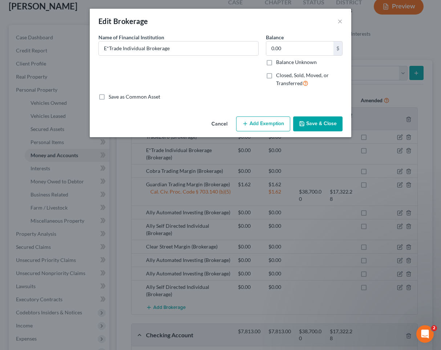
click at [344, 23] on div "Edit Brokerage ×" at bounding box center [221, 21] width 262 height 25
click at [336, 17] on div "Edit Brokerage ×" at bounding box center [221, 21] width 262 height 25
click at [340, 23] on button "×" at bounding box center [340, 21] width 5 height 9
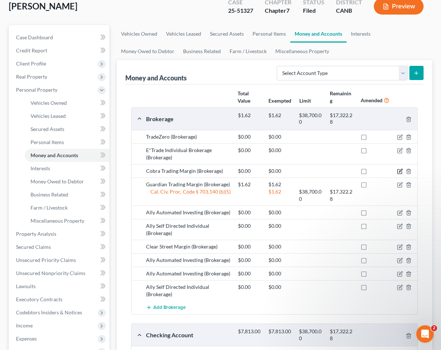
click at [401, 172] on icon "button" at bounding box center [400, 171] width 6 height 6
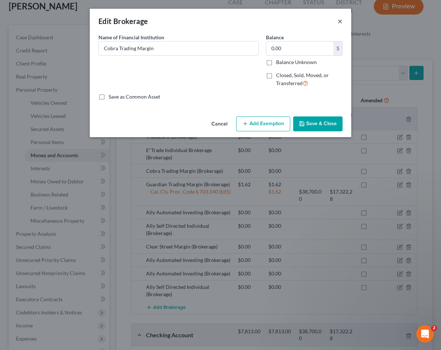
click at [340, 19] on button "×" at bounding box center [340, 21] width 5 height 9
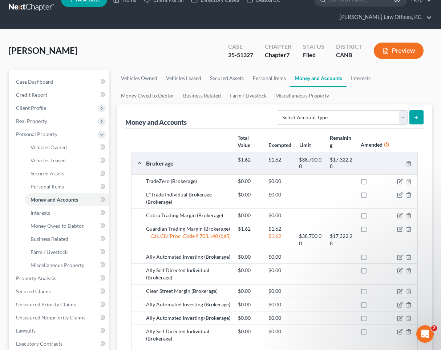
scroll to position [0, 0]
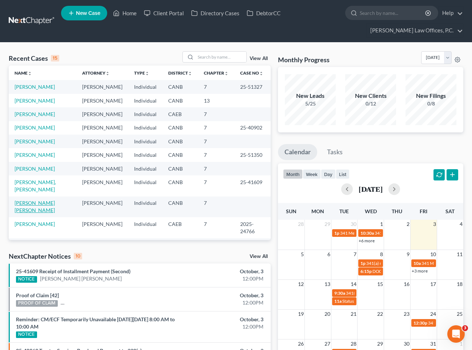
click at [37, 200] on link "[PERSON_NAME] [PERSON_NAME]" at bounding box center [35, 206] width 40 height 13
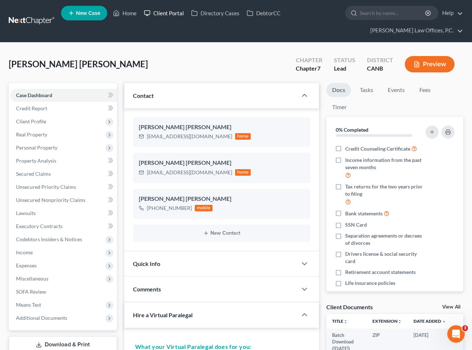
click at [181, 15] on link "Client Portal" at bounding box center [163, 13] width 47 height 13
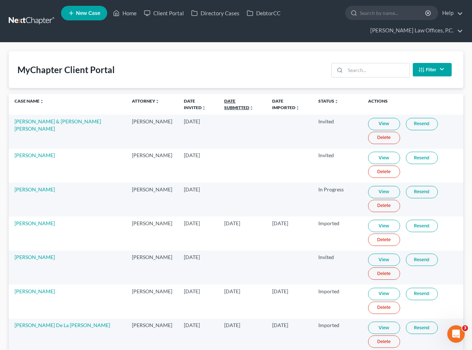
click at [228, 101] on link "Date Submitted unfold_more expand_more expand_less" at bounding box center [238, 104] width 29 height 12
click at [228, 101] on link "Date Submitted unfold_more expand_more expand_less" at bounding box center [239, 104] width 30 height 12
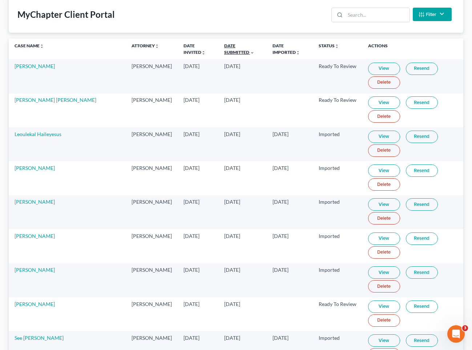
scroll to position [56, 0]
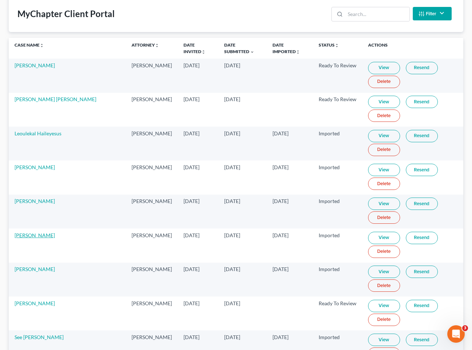
click at [41, 237] on link "Karen Cabral" at bounding box center [35, 235] width 40 height 6
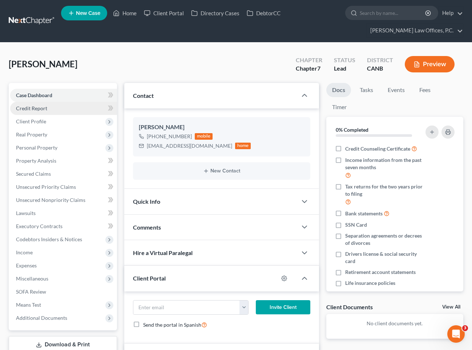
click at [72, 109] on link "Credit Report" at bounding box center [63, 108] width 107 height 13
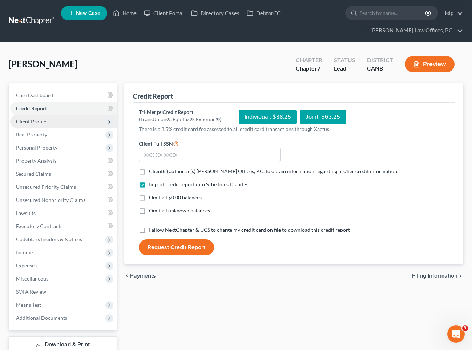
click at [56, 120] on span "Client Profile" at bounding box center [63, 121] width 107 height 13
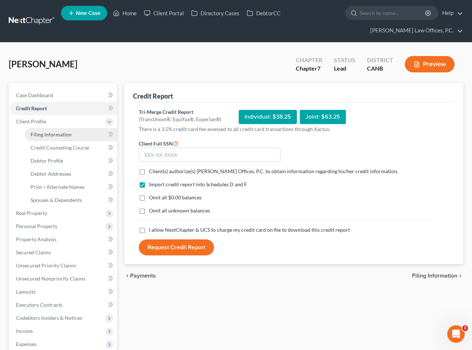
click at [50, 133] on span "Filing Information" at bounding box center [51, 134] width 41 height 6
select select "1"
select select "0"
select select "4"
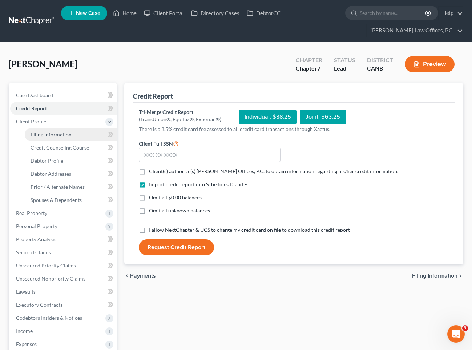
select select "0"
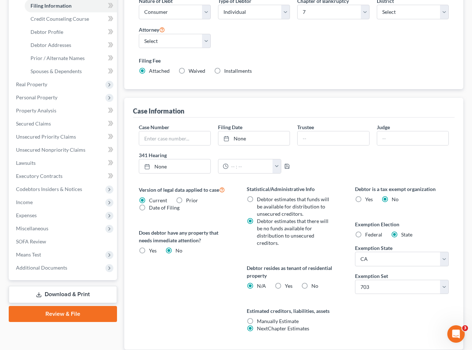
scroll to position [179, 0]
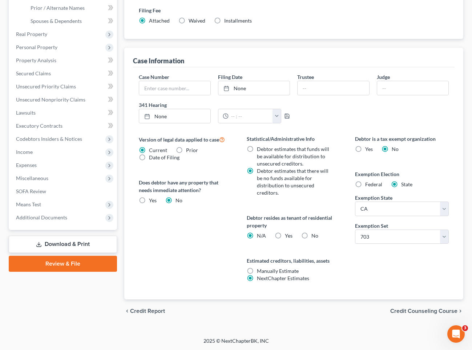
click at [285, 235] on label "Yes Yes" at bounding box center [289, 235] width 8 height 7
click at [288, 235] on input "Yes Yes" at bounding box center [290, 234] width 5 height 5
radio input "true"
radio input "false"
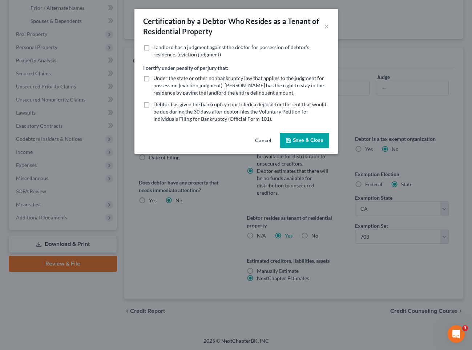
click at [309, 139] on button "Save & Close" at bounding box center [304, 140] width 49 height 15
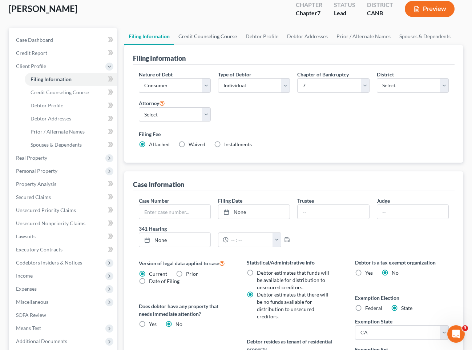
scroll to position [45, 0]
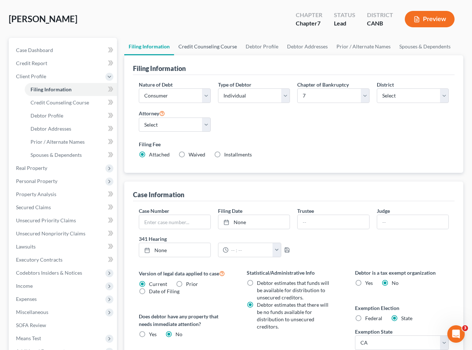
click at [230, 45] on link "Credit Counseling Course" at bounding box center [207, 46] width 67 height 17
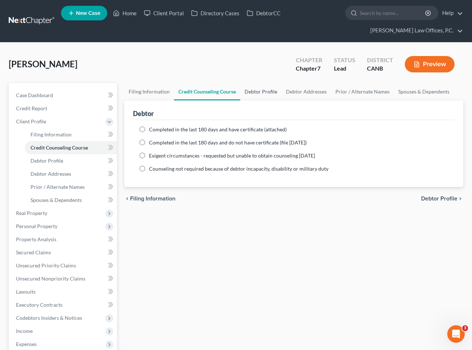
click at [269, 95] on link "Debtor Profile" at bounding box center [260, 91] width 41 height 17
select select "0"
select select "2"
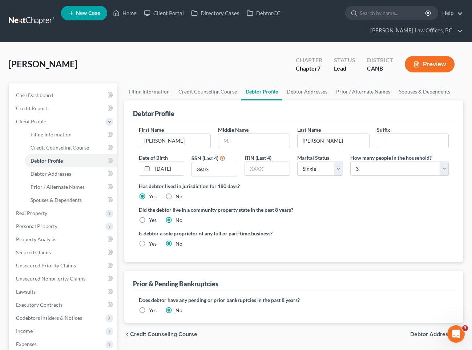
click at [149, 217] on label "Yes" at bounding box center [153, 219] width 8 height 7
click at [152, 217] on input "Yes" at bounding box center [154, 218] width 5 height 5
radio input "true"
radio input "false"
click at [309, 91] on link "Debtor Addresses" at bounding box center [307, 91] width 49 height 17
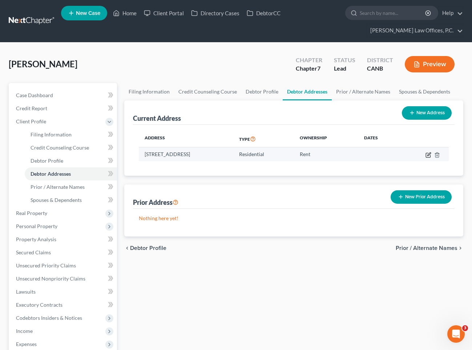
click at [427, 155] on icon "button" at bounding box center [429, 155] width 6 height 6
select select "4"
select select "0"
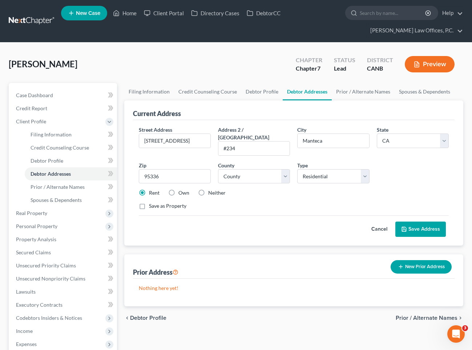
click at [409, 221] on button "Save Address" at bounding box center [421, 228] width 51 height 15
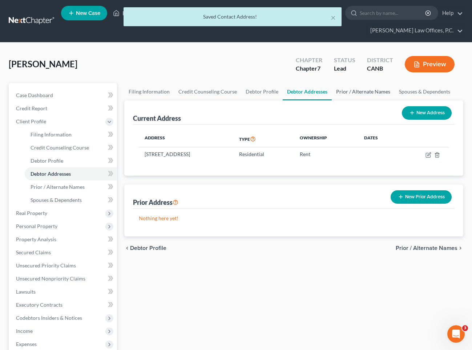
click at [364, 93] on link "Prior / Alternate Names" at bounding box center [363, 91] width 63 height 17
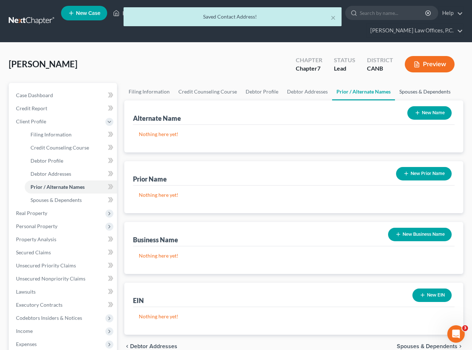
click at [407, 91] on link "Spouses & Dependents" at bounding box center [425, 91] width 60 height 17
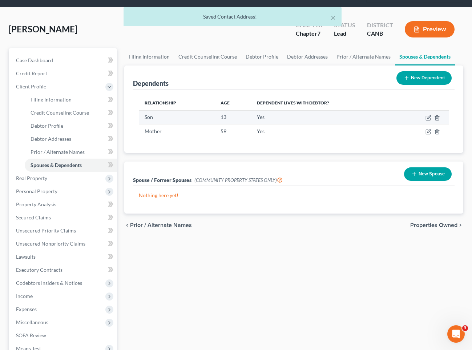
scroll to position [37, 0]
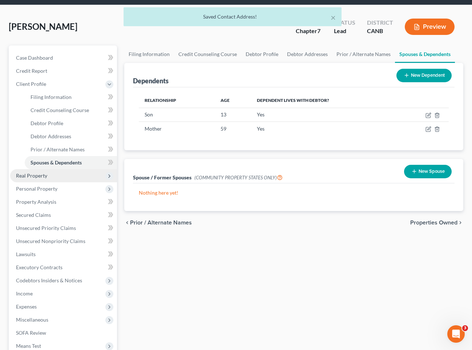
click at [67, 172] on span "Real Property" at bounding box center [63, 175] width 107 height 13
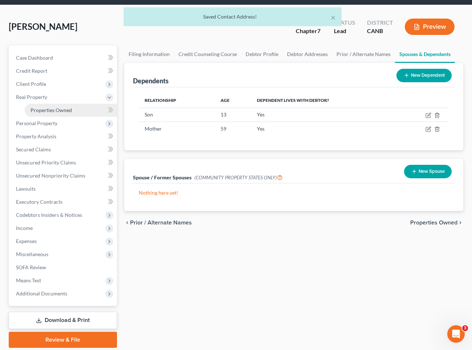
click at [69, 109] on span "Properties Owned" at bounding box center [51, 110] width 41 height 6
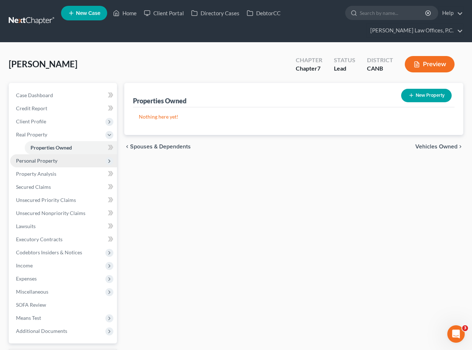
click at [53, 161] on span "Personal Property" at bounding box center [36, 160] width 41 height 6
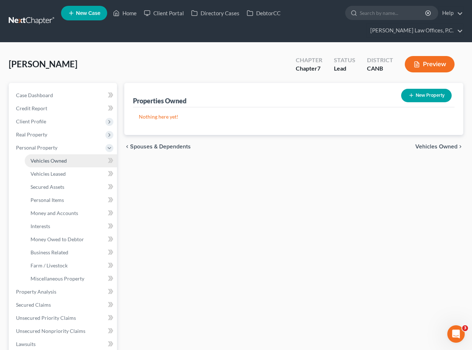
click at [62, 162] on span "Vehicles Owned" at bounding box center [49, 160] width 36 height 6
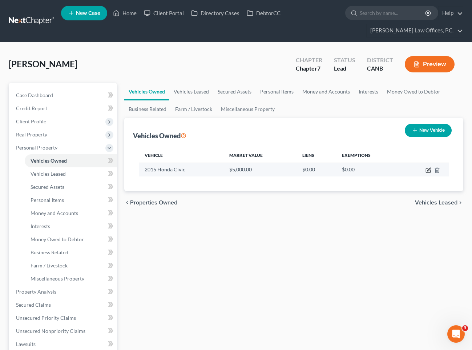
click at [430, 171] on icon "button" at bounding box center [429, 170] width 6 height 6
select select "0"
select select "11"
select select "3"
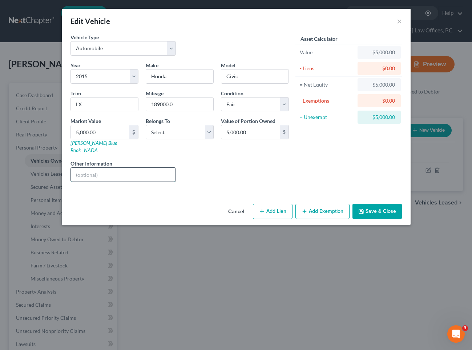
click at [139, 168] on input "text" at bounding box center [123, 175] width 105 height 14
type input "value per kbb.com"
click at [445, 183] on div "Edit Vehicle × Vehicle Type Select Automobile Truck Trailer Watercraft Aircraft…" at bounding box center [236, 175] width 472 height 350
click at [108, 135] on input "5,000.00" at bounding box center [100, 132] width 59 height 14
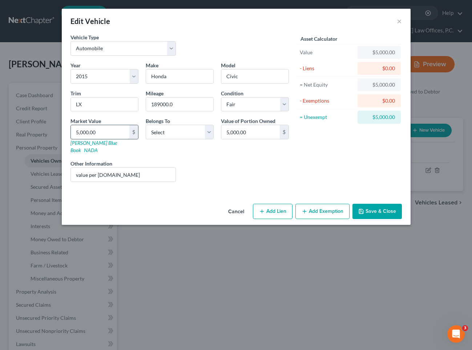
type input "5"
type input "5.00"
type input "55"
type input "55.00"
type input "556"
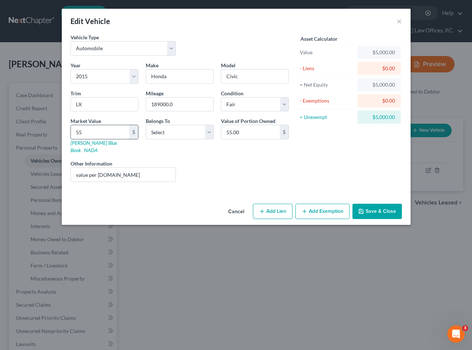
type input "556.00"
type input "5560"
type input "5,560.00"
type input "5,560"
click at [316, 204] on button "Add Exemption" at bounding box center [323, 211] width 54 height 15
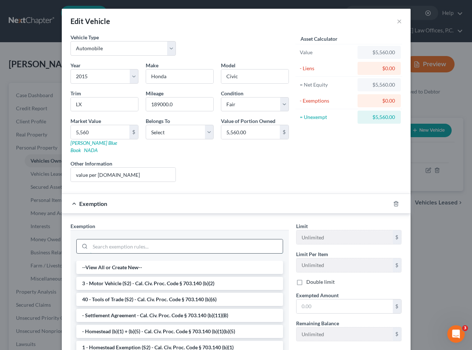
click at [168, 242] on input "search" at bounding box center [186, 246] width 193 height 14
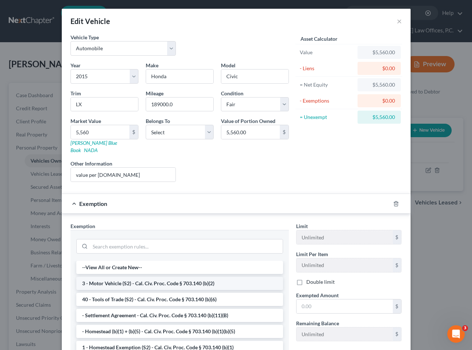
click at [170, 277] on li "3 - Motor Vehicle (S2) - Cal. Civ. Proc. Code § 703.140 (b)(2)" at bounding box center [179, 283] width 207 height 13
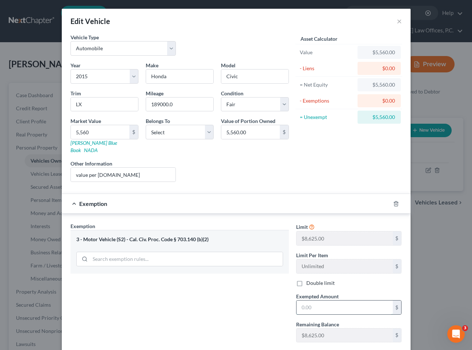
click at [326, 300] on input "text" at bounding box center [345, 307] width 96 height 14
type input "9"
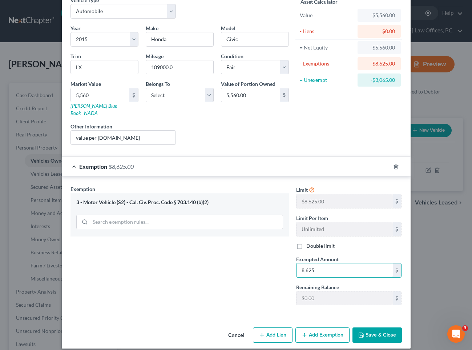
type input "8,625"
click at [376, 331] on button "Save & Close" at bounding box center [377, 334] width 49 height 15
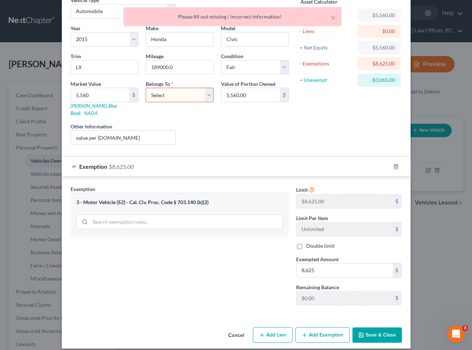
click at [179, 92] on select "Select Debtor 1 Only Debtor 2 Only Debtor 1 And Debtor 2 Only At Least One Of T…" at bounding box center [180, 95] width 68 height 15
select select "0"
click at [146, 88] on select "Select Debtor 1 Only Debtor 2 Only Debtor 1 And Debtor 2 Only At Least One Of T…" at bounding box center [180, 95] width 68 height 15
click at [368, 330] on button "Save & Close" at bounding box center [377, 334] width 49 height 15
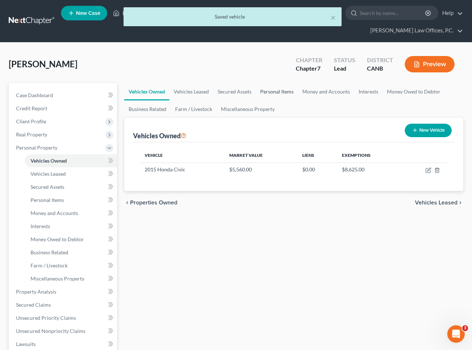
click at [272, 87] on link "Personal Items" at bounding box center [277, 91] width 42 height 17
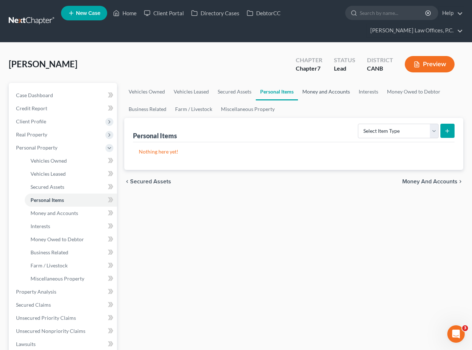
click at [322, 96] on link "Money and Accounts" at bounding box center [326, 91] width 56 height 17
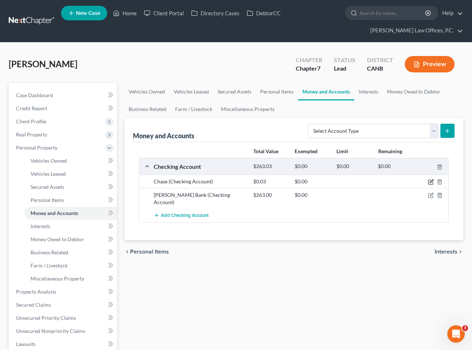
click at [432, 181] on icon "button" at bounding box center [431, 182] width 6 height 6
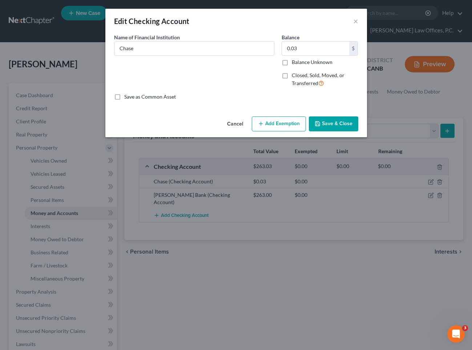
click at [295, 122] on button "Add Exemption" at bounding box center [279, 123] width 54 height 15
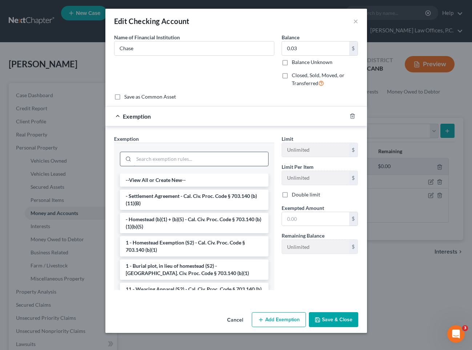
click at [233, 156] on input "search" at bounding box center [201, 159] width 135 height 14
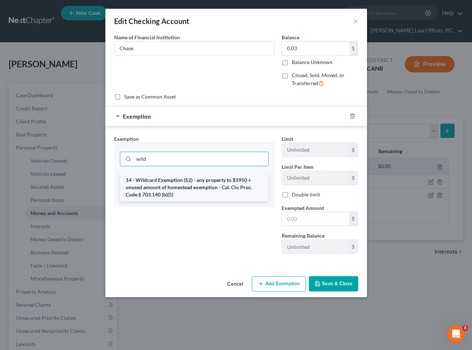
type input "wild"
click at [216, 182] on li "14 - Wildcard Exemption (S2) - any property to $1950 + unused amount of homeste…" at bounding box center [194, 187] width 149 height 28
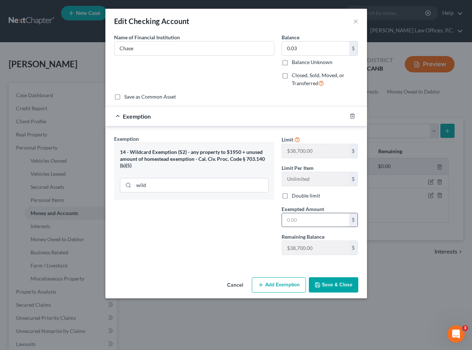
click at [298, 220] on input "text" at bounding box center [315, 220] width 67 height 14
type input "0.03"
click at [329, 282] on button "Save & Close" at bounding box center [333, 284] width 49 height 15
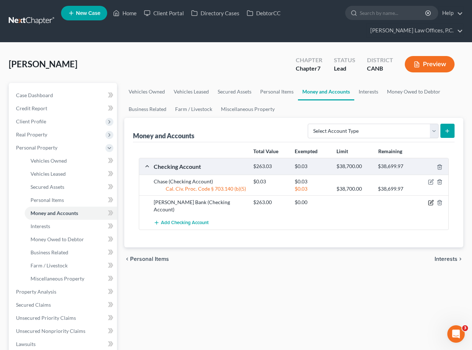
click at [430, 202] on icon "button" at bounding box center [431, 203] width 6 height 6
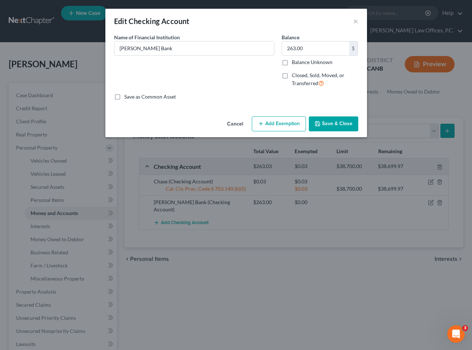
click at [288, 119] on button "Add Exemption" at bounding box center [279, 123] width 54 height 15
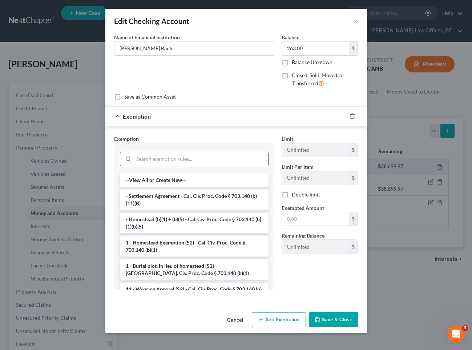
click at [219, 159] on input "search" at bounding box center [201, 159] width 135 height 14
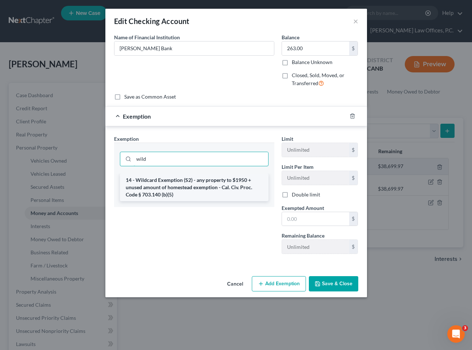
type input "wild"
click at [214, 182] on li "14 - Wildcard Exemption (S2) - any property to $1950 + unused amount of homeste…" at bounding box center [194, 187] width 149 height 28
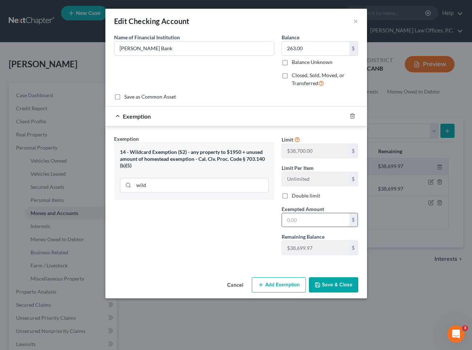
click at [295, 221] on input "text" at bounding box center [315, 220] width 67 height 14
type input "263"
click at [320, 282] on icon "button" at bounding box center [318, 285] width 6 height 6
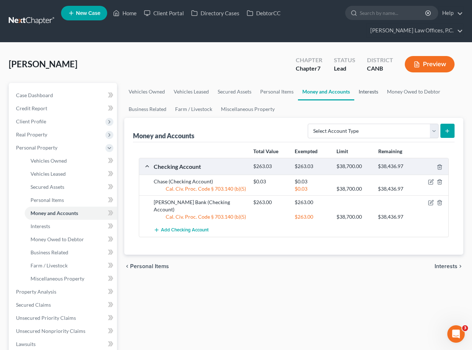
click at [369, 96] on link "Interests" at bounding box center [369, 91] width 28 height 17
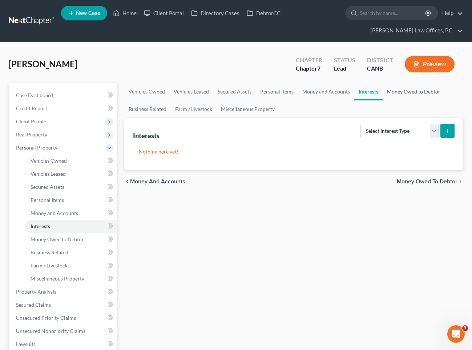
click at [392, 92] on link "Money Owed to Debtor" at bounding box center [414, 91] width 62 height 17
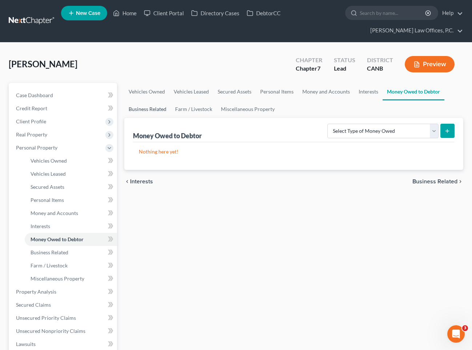
click at [145, 105] on link "Business Related" at bounding box center [147, 108] width 47 height 17
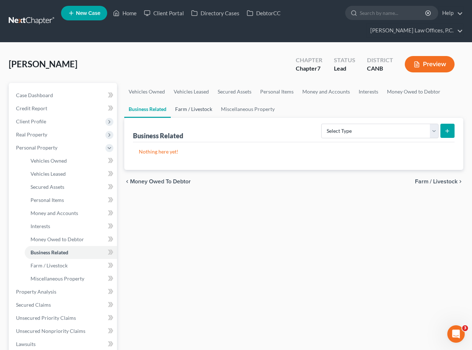
click at [185, 109] on link "Farm / Livestock" at bounding box center [194, 108] width 46 height 17
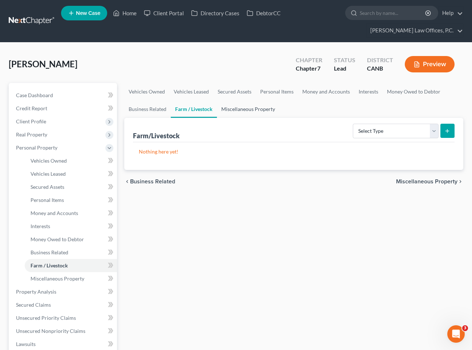
click at [231, 109] on link "Miscellaneous Property" at bounding box center [248, 108] width 63 height 17
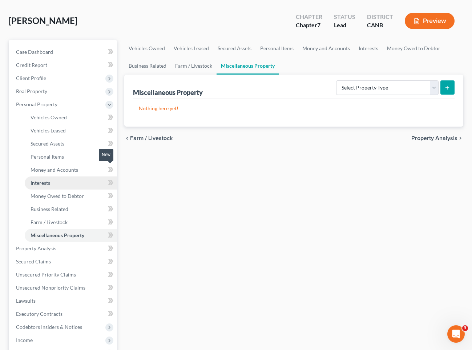
scroll to position [50, 0]
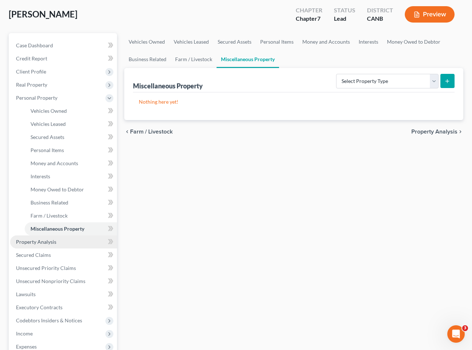
click at [59, 244] on link "Property Analysis" at bounding box center [63, 241] width 107 height 13
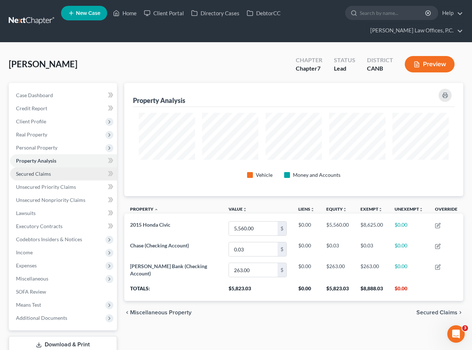
click at [45, 175] on span "Secured Claims" at bounding box center [33, 174] width 35 height 6
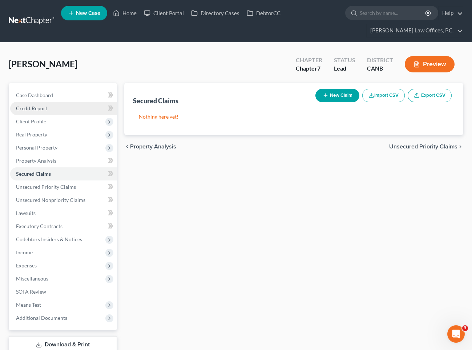
click at [68, 112] on link "Credit Report" at bounding box center [63, 108] width 107 height 13
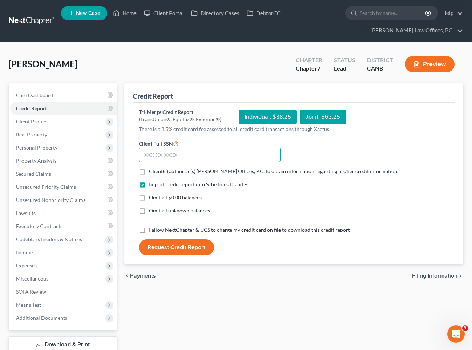
click at [224, 159] on input "text" at bounding box center [210, 155] width 142 height 15
type input "839-02-3603"
click at [180, 168] on label "Client(s) authorize(s) Keenan Law Offices, P.C. to obtain information regarding…" at bounding box center [273, 171] width 249 height 7
click at [157, 168] on input "Client(s) authorize(s) Keenan Law Offices, P.C. to obtain information regarding…" at bounding box center [154, 170] width 5 height 5
checkbox input "true"
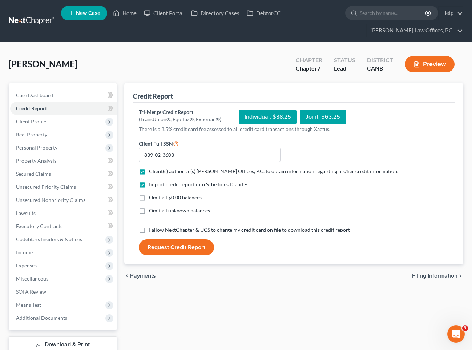
click at [161, 198] on span "Omit all $0.00 balances" at bounding box center [175, 197] width 53 height 6
click at [157, 198] on input "Omit all $0.00 balances" at bounding box center [154, 196] width 5 height 5
checkbox input "true"
click at [149, 228] on label "I allow NextChapter & UCS to charge my credit card on file to download this cre…" at bounding box center [249, 229] width 201 height 7
click at [152, 228] on input "I allow NextChapter & UCS to charge my credit card on file to download this cre…" at bounding box center [154, 228] width 5 height 5
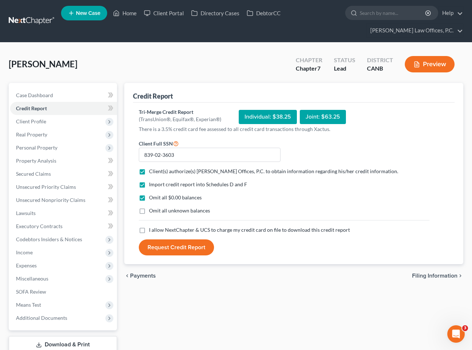
checkbox input "true"
click at [177, 249] on button "Request Credit Report" at bounding box center [176, 247] width 75 height 16
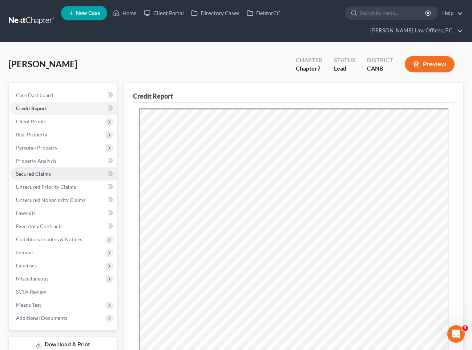
click at [50, 175] on span "Secured Claims" at bounding box center [33, 174] width 35 height 6
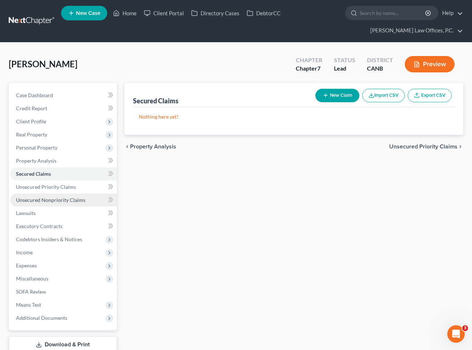
click at [55, 199] on span "Unsecured Nonpriority Claims" at bounding box center [50, 200] width 69 height 6
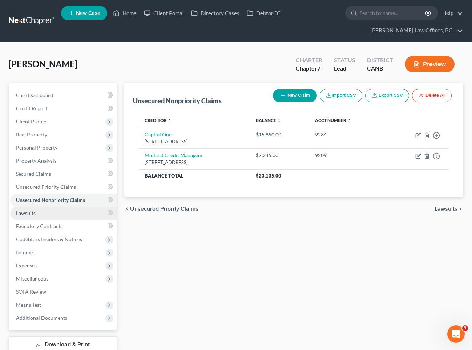
click at [70, 211] on link "Lawsuits" at bounding box center [63, 213] width 107 height 13
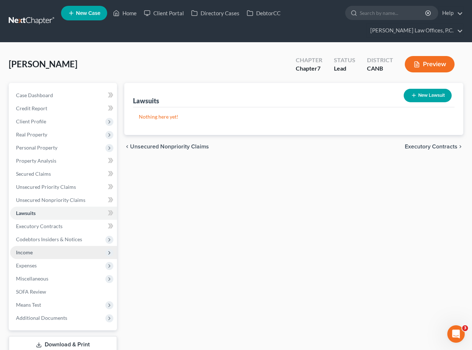
click at [62, 254] on span "Income" at bounding box center [63, 252] width 107 height 13
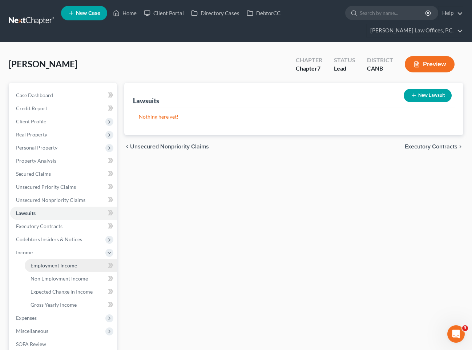
click at [61, 263] on span "Employment Income" at bounding box center [54, 265] width 47 height 6
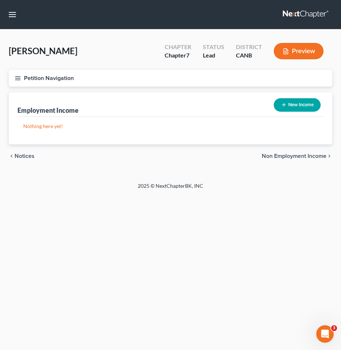
click at [281, 103] on icon "button" at bounding box center [284, 105] width 6 height 6
select select "0"
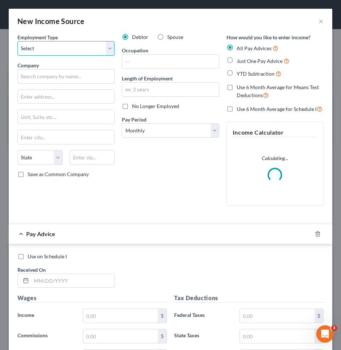
click at [95, 51] on select "Select Full or Part Time Employment Self Employment" at bounding box center [65, 48] width 97 height 15
select select "0"
click at [17, 41] on select "Select Full or Part Time Employment Self Employment" at bounding box center [65, 48] width 97 height 15
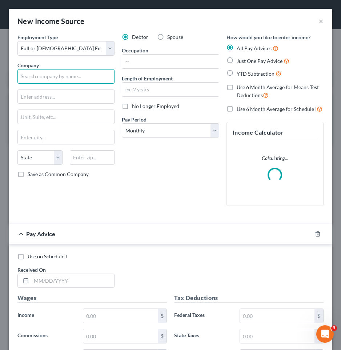
click at [92, 72] on input "text" at bounding box center [65, 76] width 97 height 15
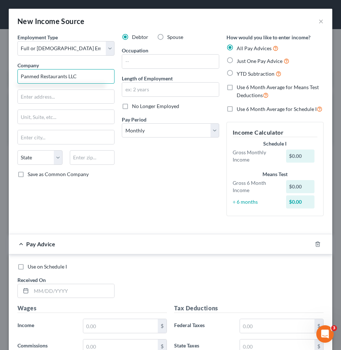
type input "Panmed Restaurants LLC"
click at [245, 93] on span "Use 6 Month Average for Means Test Deductions" at bounding box center [278, 91] width 82 height 14
click at [244, 88] on input "Use 6 Month Average for Means Test Deductions" at bounding box center [242, 86] width 5 height 5
checkbox input "true"
click at [243, 108] on span "Use 6 Month Average for Schedule I" at bounding box center [277, 109] width 80 height 6
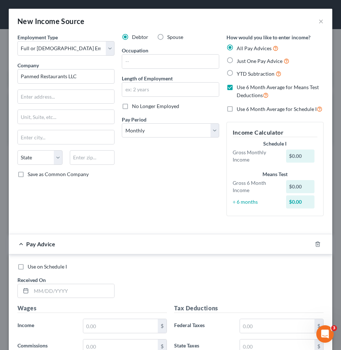
click at [243, 108] on input "Use 6 Month Average for Schedule I" at bounding box center [242, 107] width 5 height 5
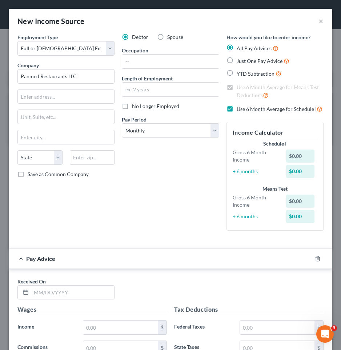
click at [263, 113] on label "Use 6 Month Average for Schedule I" at bounding box center [280, 109] width 86 height 8
click at [244, 109] on input "Use 6 Month Average for Schedule I" at bounding box center [242, 107] width 5 height 5
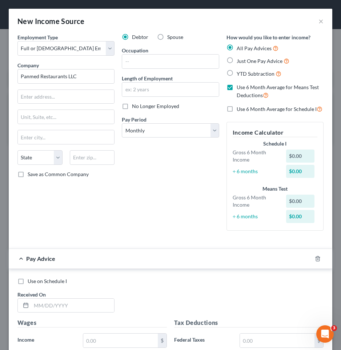
click at [259, 110] on span "Use 6 Month Average for Schedule I" at bounding box center [277, 109] width 80 height 6
click at [244, 109] on input "Use 6 Month Average for Schedule I" at bounding box center [242, 107] width 5 height 5
checkbox input "true"
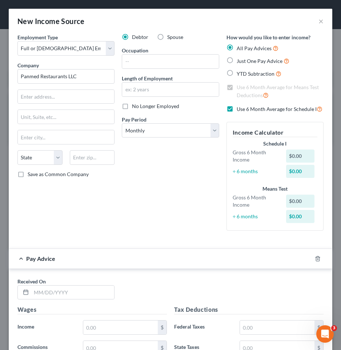
click at [248, 72] on span "YTD Subtraction" at bounding box center [256, 74] width 38 height 6
click at [244, 72] on input "YTD Subtraction" at bounding box center [242, 71] width 5 height 5
radio input "true"
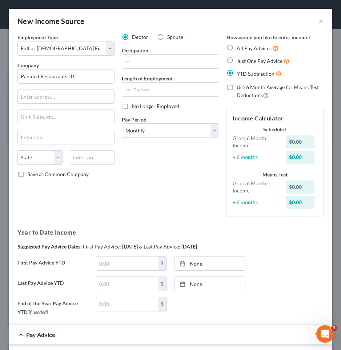
click at [244, 90] on span "Use 6 Month Average for Means Test Deductions" at bounding box center [278, 91] width 82 height 14
click at [244, 88] on input "Use 6 Month Average for Means Test Deductions" at bounding box center [242, 86] width 5 height 5
checkbox input "true"
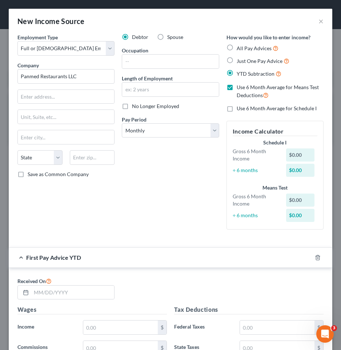
click at [246, 113] on div "How would you like to enter income? All Pay Advices Just One Pay Advice YTD Sub…" at bounding box center [275, 134] width 104 height 202
click at [250, 108] on span "Use 6 Month Average for Schedule I" at bounding box center [277, 108] width 80 height 6
click at [244, 108] on input "Use 6 Month Average for Schedule I" at bounding box center [242, 107] width 5 height 5
checkbox input "true"
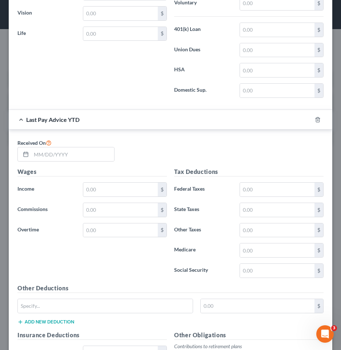
scroll to position [546, 0]
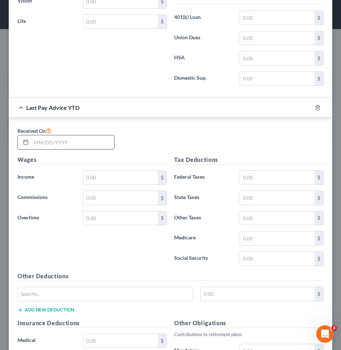
click at [75, 148] on input "text" at bounding box center [72, 142] width 83 height 14
type input "[DATE]"
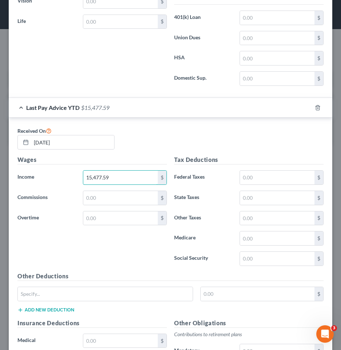
type input "15,477.59"
type input "1,450"
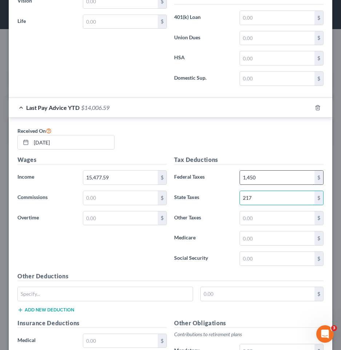
type input "217"
type input "186"
type input "224"
type input "960"
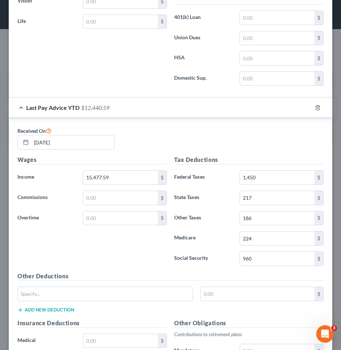
click at [264, 140] on div "Received On 09/19/2025" at bounding box center [170, 140] width 313 height 29
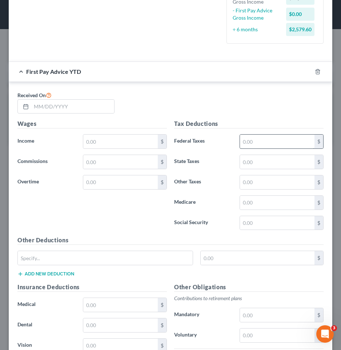
scroll to position [187, 0]
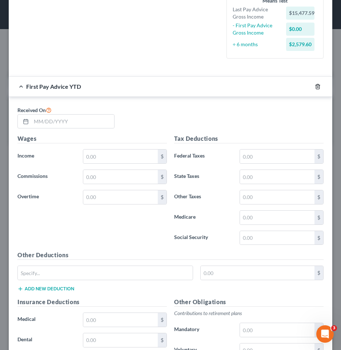
click at [316, 85] on icon "button" at bounding box center [318, 87] width 6 height 6
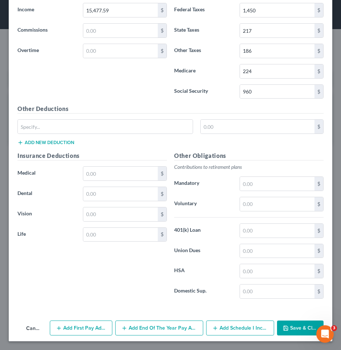
click at [302, 330] on button "Save & Close" at bounding box center [300, 327] width 47 height 15
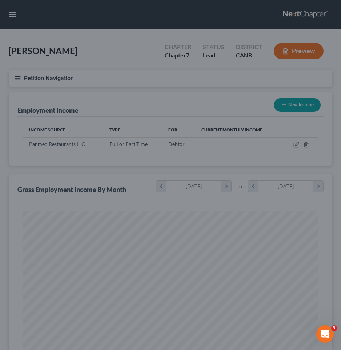
scroll to position [147, 309]
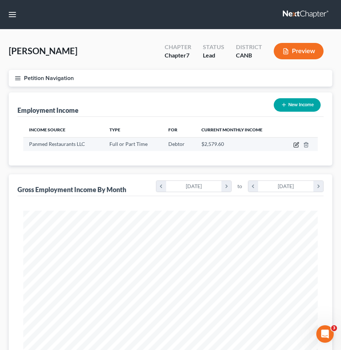
click at [297, 143] on icon "button" at bounding box center [296, 143] width 3 height 3
select select "0"
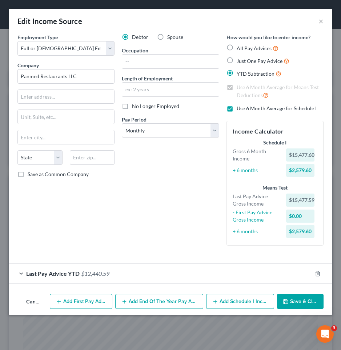
click at [84, 303] on button "Add First Pay Advice" at bounding box center [81, 301] width 63 height 15
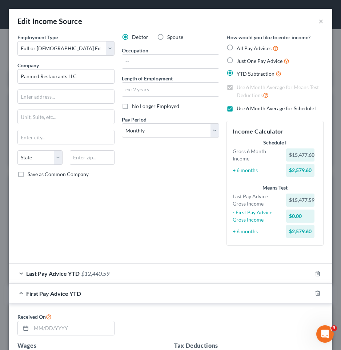
scroll to position [31, 0]
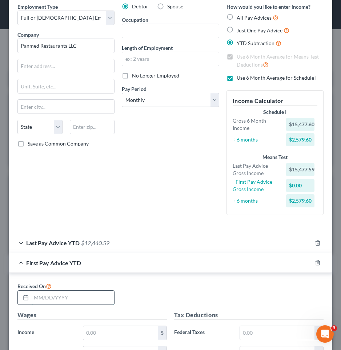
click at [54, 296] on input "text" at bounding box center [72, 298] width 83 height 14
type input "03/28/2025"
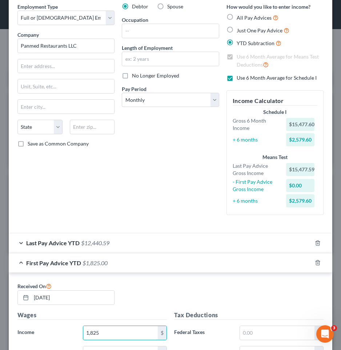
type input "1,825"
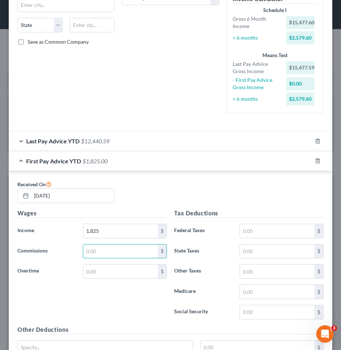
scroll to position [153, 0]
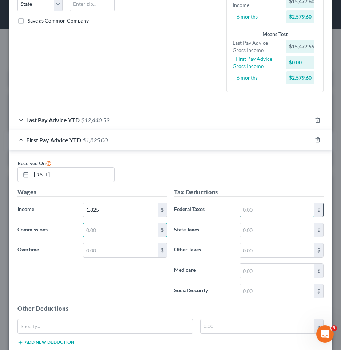
click at [290, 207] on input "text" at bounding box center [277, 210] width 75 height 14
click at [285, 206] on input "139" at bounding box center [277, 210] width 75 height 14
type input "130"
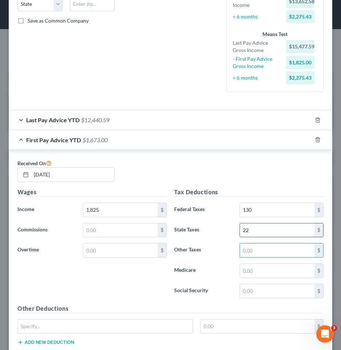
click at [283, 231] on input "22" at bounding box center [277, 230] width 75 height 14
type input "19"
type input "22"
type input "26"
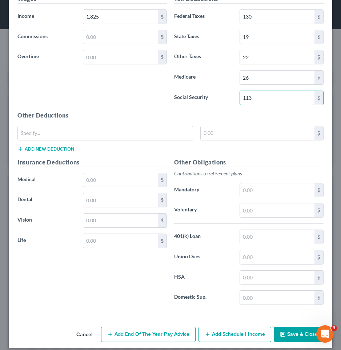
scroll to position [353, 0]
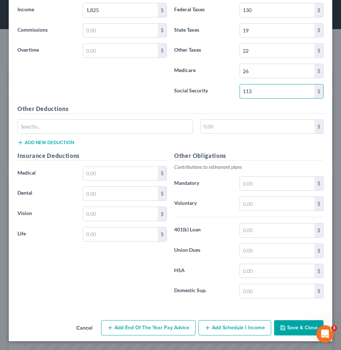
type input "113"
click at [290, 326] on button "Save & Close" at bounding box center [298, 327] width 49 height 15
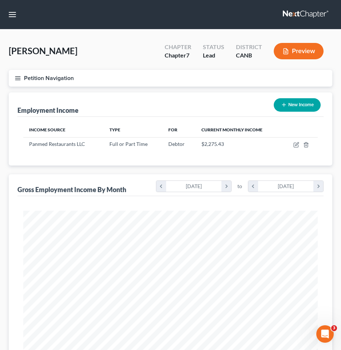
click at [281, 103] on icon "button" at bounding box center [284, 105] width 6 height 6
select select "0"
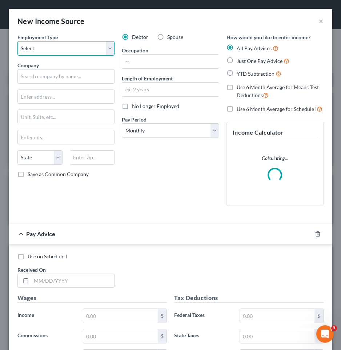
click at [66, 49] on select "Select Full or Part Time Employment Self Employment" at bounding box center [65, 48] width 97 height 15
select select "0"
click at [17, 41] on select "Select Full or Part Time Employment Self Employment" at bounding box center [65, 48] width 97 height 15
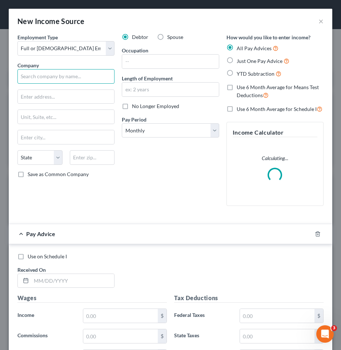
click at [52, 75] on input "text" at bounding box center [65, 76] width 97 height 15
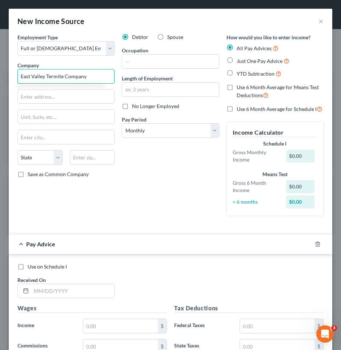
type input "East Valley Termite Company"
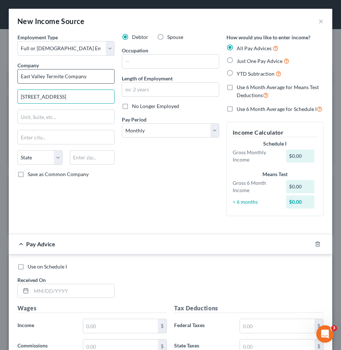
type input "2273 Fourth Street"
type input "94550"
type input "Livermore"
select select "4"
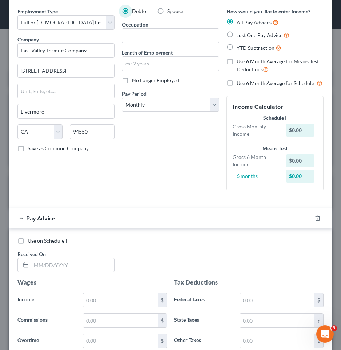
scroll to position [9, 0]
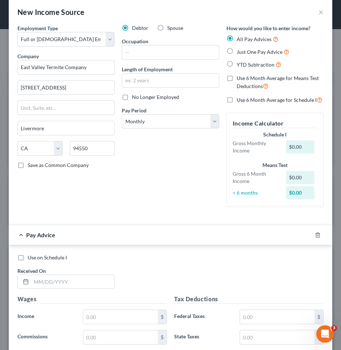
click at [243, 67] on span "YTD Subtraction" at bounding box center [256, 64] width 38 height 6
click at [243, 65] on input "YTD Subtraction" at bounding box center [242, 62] width 5 height 5
radio input "true"
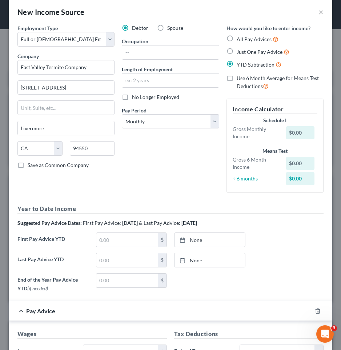
click at [243, 82] on label "Use 6 Month Average for Means Test Deductions" at bounding box center [280, 83] width 87 height 16
click at [243, 79] on input "Use 6 Month Average for Means Test Deductions" at bounding box center [242, 77] width 5 height 5
checkbox input "true"
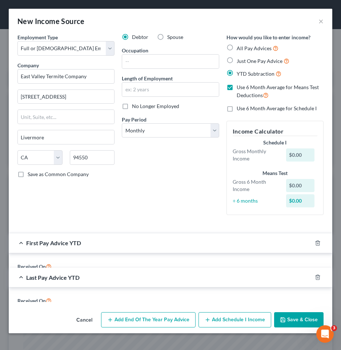
scroll to position [0, 0]
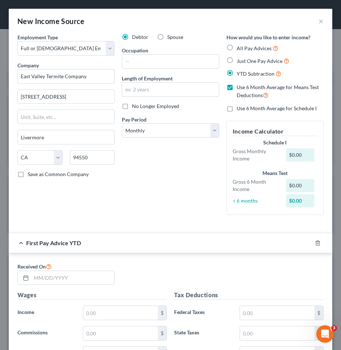
click at [245, 108] on span "Use 6 Month Average for Schedule I" at bounding box center [277, 108] width 80 height 6
click at [244, 108] on input "Use 6 Month Average for Schedule I" at bounding box center [242, 107] width 5 height 5
checkbox input "true"
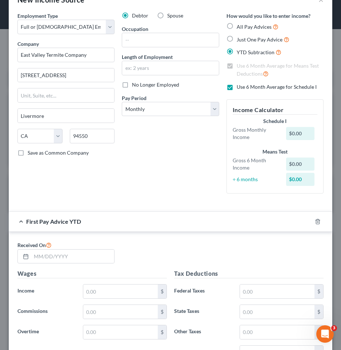
scroll to position [60, 0]
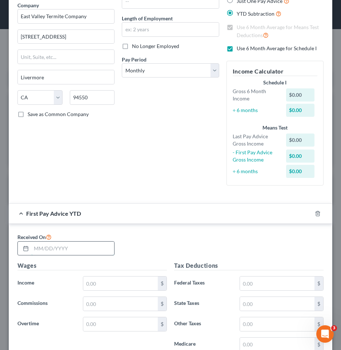
click at [65, 249] on input "text" at bounding box center [72, 248] width 83 height 14
type input "03/27/2025"
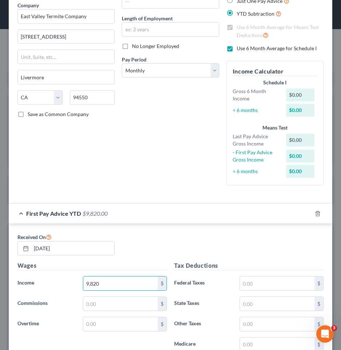
type input "9,820"
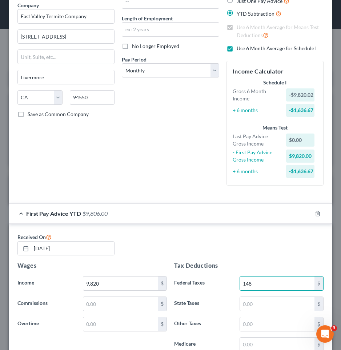
type input "148"
type input "21"
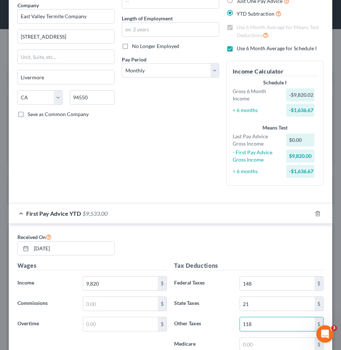
type input "118"
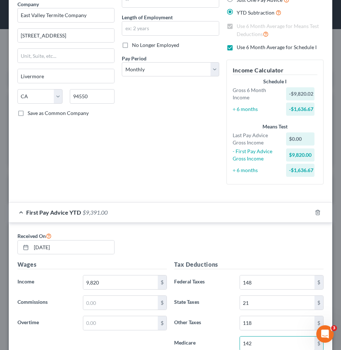
type input "142"
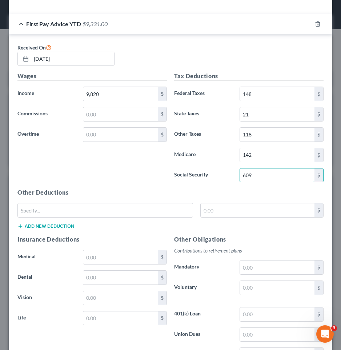
type input "609"
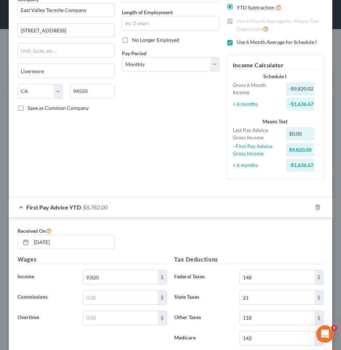
scroll to position [0, 0]
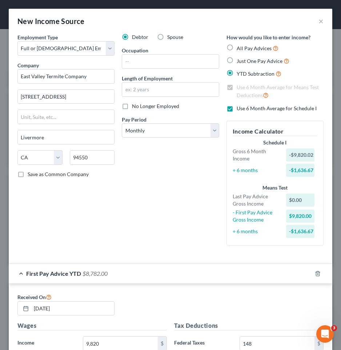
click at [152, 108] on span "No Longer Employed" at bounding box center [155, 106] width 47 height 6
click at [140, 107] on input "No Longer Employed" at bounding box center [137, 105] width 5 height 5
checkbox input "true"
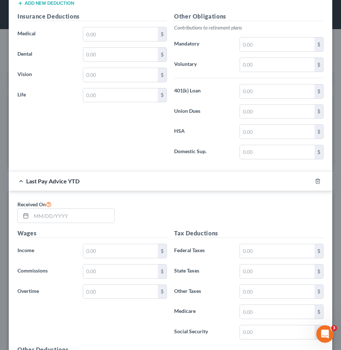
scroll to position [473, 0]
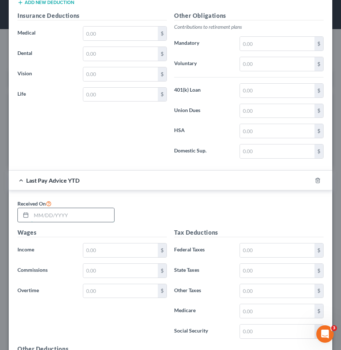
click at [101, 215] on input "text" at bounding box center [72, 215] width 83 height 14
type input "08/14/25"
type input "24,227"
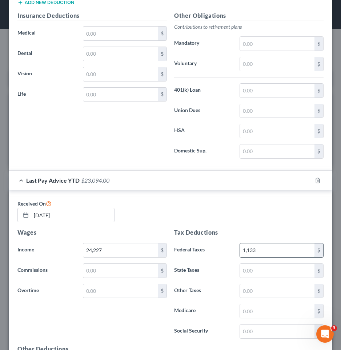
type input "1,133"
type input "55"
type input "291"
type input "351"
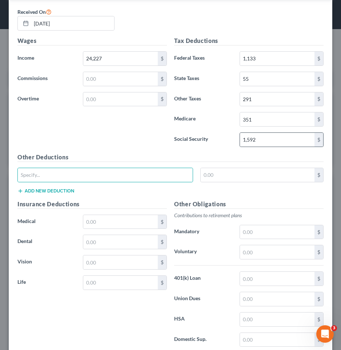
click at [281, 147] on div "1,592 $" at bounding box center [282, 139] width 84 height 15
click at [275, 138] on input "1,592" at bounding box center [277, 140] width 75 height 14
type input "1,502"
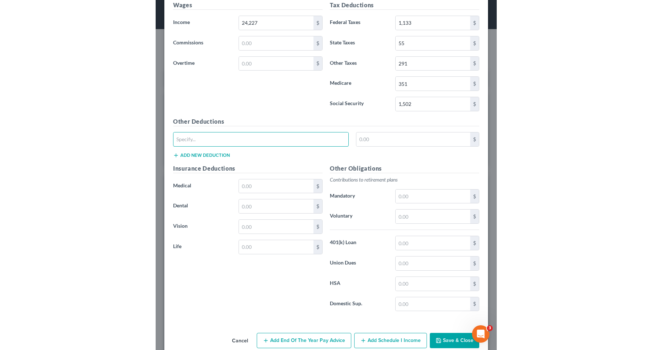
scroll to position [713, 0]
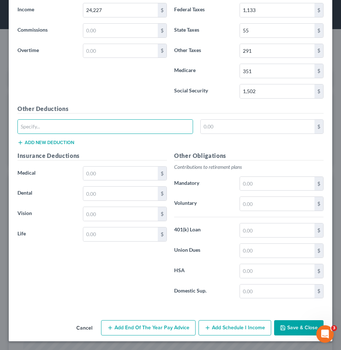
click at [288, 330] on button "Save & Close" at bounding box center [298, 327] width 49 height 15
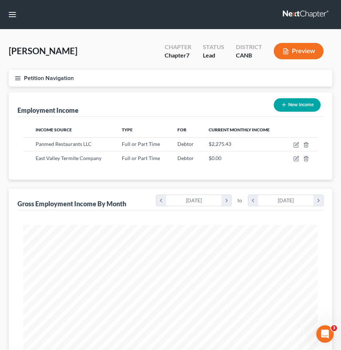
click at [20, 75] on icon "button" at bounding box center [18, 78] width 7 height 7
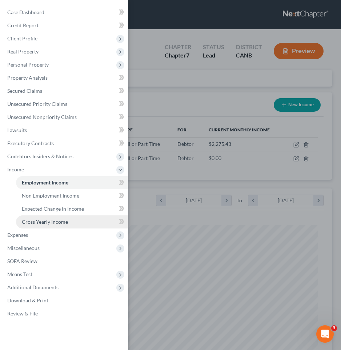
click at [48, 222] on span "Gross Yearly Income" at bounding box center [45, 222] width 46 height 6
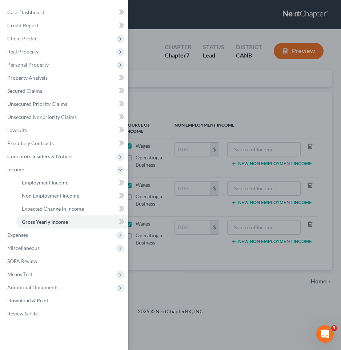
click at [172, 83] on div "Case Dashboard Payments Invoices Payments Payments Credit Report Client Profile" at bounding box center [170, 175] width 341 height 350
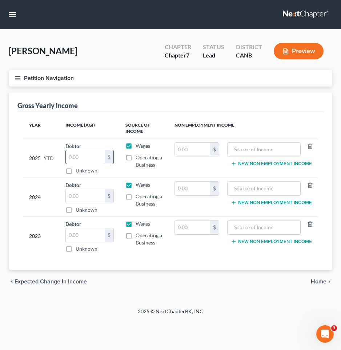
click at [88, 157] on input "text" at bounding box center [85, 157] width 39 height 14
type input "39,704"
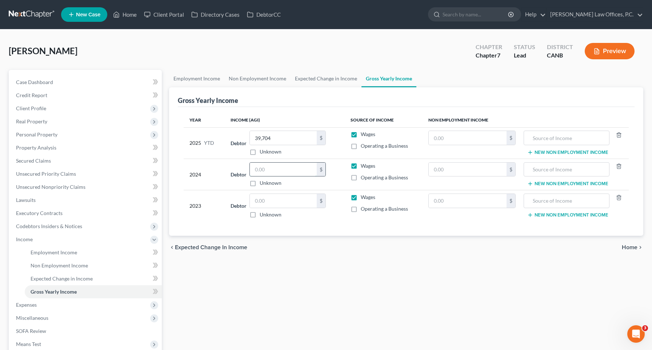
click at [280, 166] on input "text" at bounding box center [283, 170] width 67 height 14
type input "26,180"
click at [459, 171] on input "text" at bounding box center [468, 170] width 78 height 14
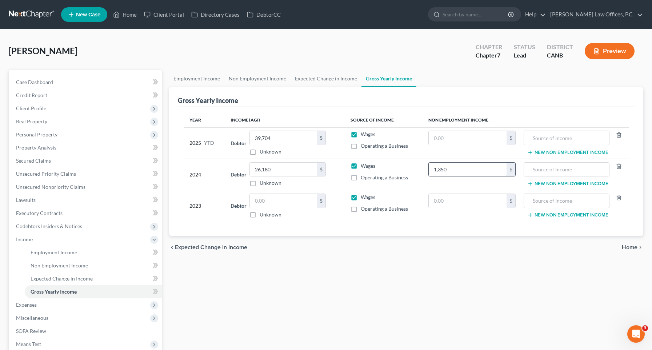
type input "1,350"
type input "Unemployment compensation"
click at [291, 203] on input "text" at bounding box center [283, 201] width 67 height 14
type input "52,589"
click at [472, 247] on span "Home" at bounding box center [630, 247] width 16 height 6
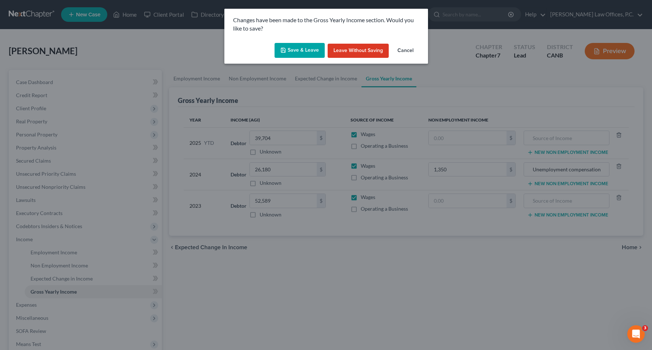
click at [289, 47] on button "Save & Leave" at bounding box center [300, 50] width 50 height 15
click at [291, 47] on button "Save & Leave" at bounding box center [300, 50] width 50 height 15
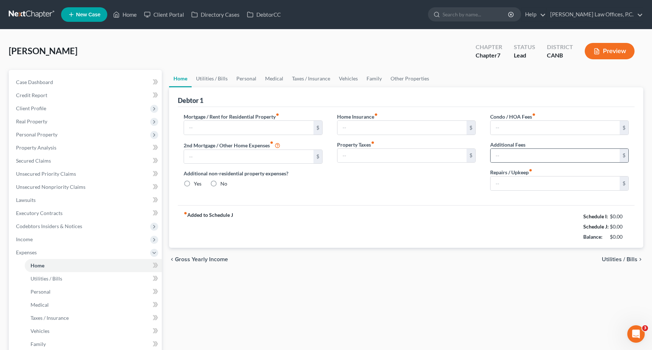
type input "1,930.00"
type input "0.00"
radio input "true"
type input "0.00"
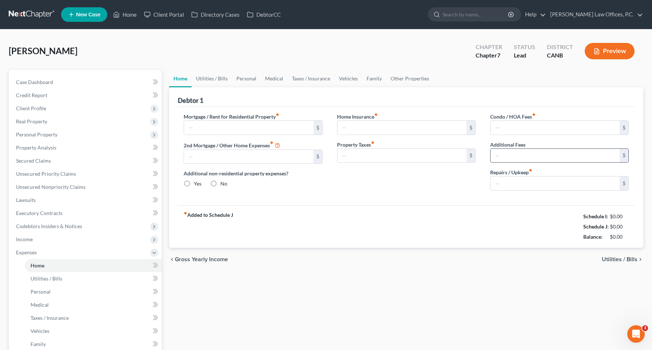
type input "0.00"
click at [472, 261] on span "Utilities / Bills" at bounding box center [620, 259] width 36 height 6
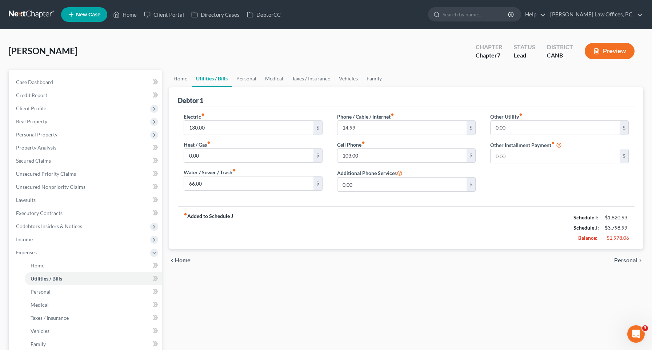
click at [472, 261] on span "Personal" at bounding box center [625, 260] width 23 height 6
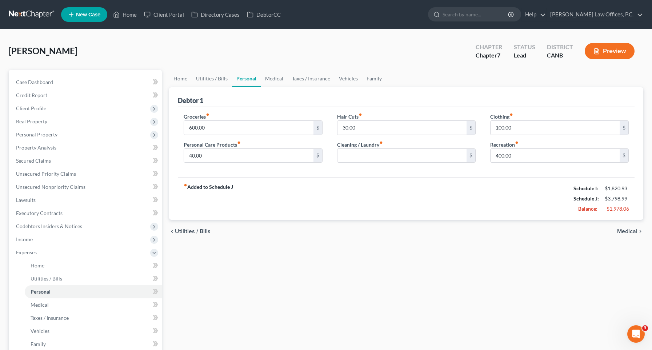
click at [472, 261] on div "Home Utilities / Bills Personal Medical Taxes / Insurance Vehicles Family Debto…" at bounding box center [405, 260] width 481 height 381
